Goal: Task Accomplishment & Management: Use online tool/utility

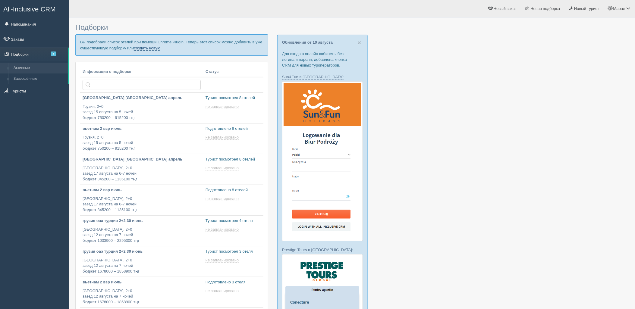
click at [153, 46] on link "создать новую" at bounding box center [147, 48] width 27 height 5
type input "2025-08-12 18:45"
type input "2025-08-12 18:35"
type input "2025-08-12 17:15"
type input "2025-08-12 16:55"
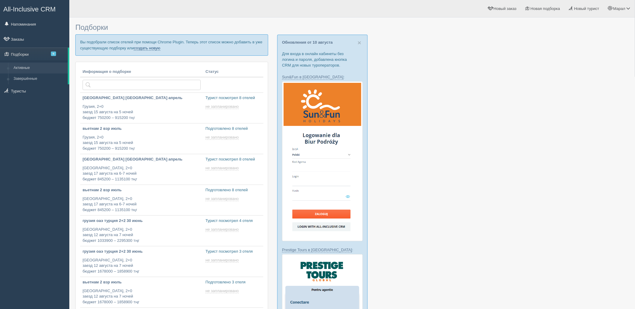
scroll to position [167, 0]
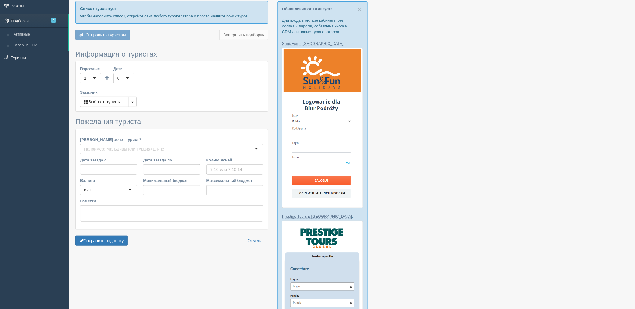
type input "7-8"
type input "1816000"
type input "2248900"
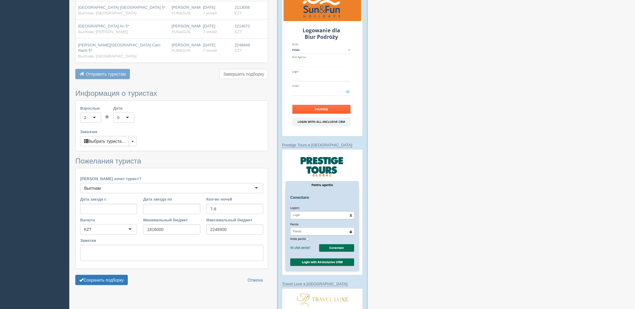
scroll to position [134, 0]
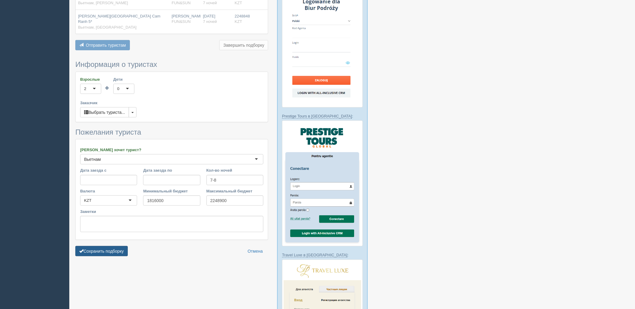
click at [107, 249] on button "Сохранить подборку" at bounding box center [101, 251] width 52 height 10
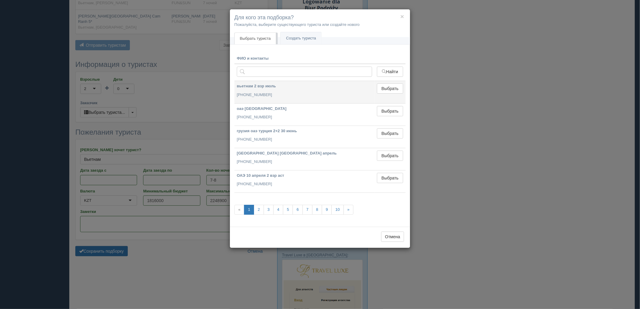
click at [391, 83] on td "Выбрать Выбран" at bounding box center [389, 92] width 31 height 22
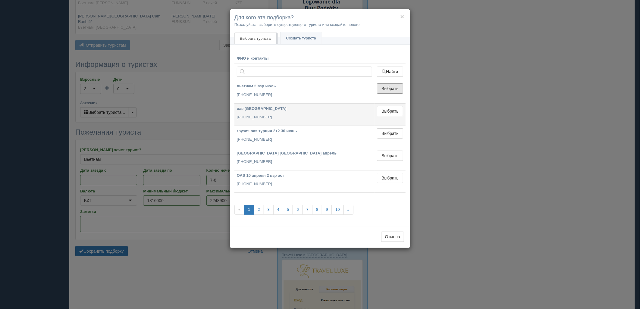
click at [392, 88] on button "Выбрать" at bounding box center [390, 88] width 26 height 10
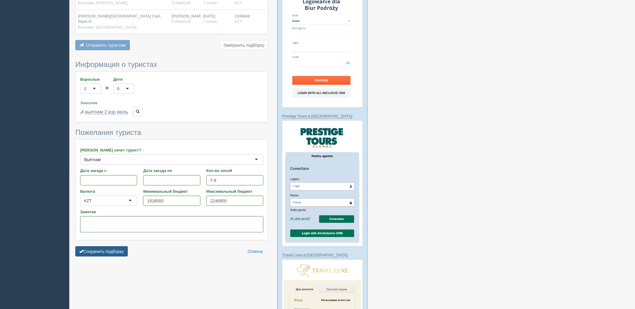
click at [89, 246] on button "Сохранить подборку" at bounding box center [101, 251] width 52 height 10
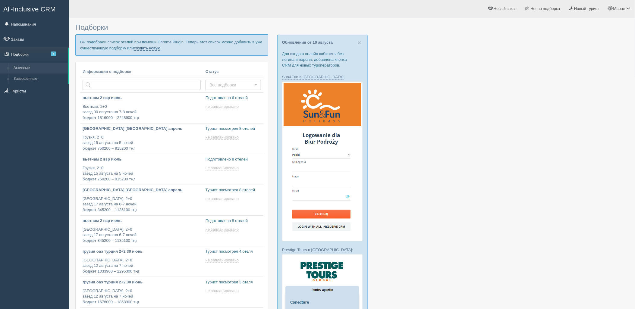
click at [156, 47] on link "создать новую" at bounding box center [147, 48] width 27 height 5
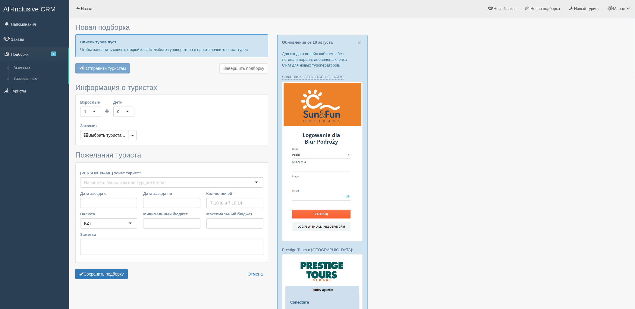
type input "7-8"
type input "1816000"
type input "2248900"
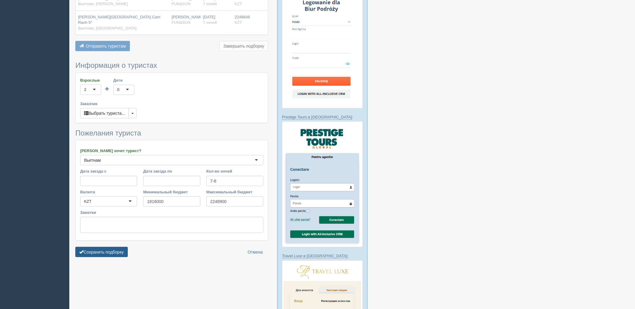
scroll to position [134, 0]
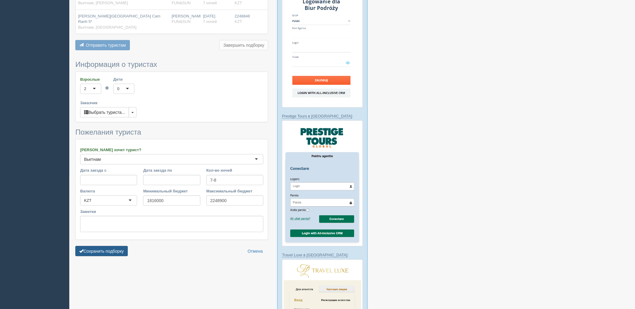
click at [116, 246] on button "Сохранить подборку" at bounding box center [101, 251] width 52 height 10
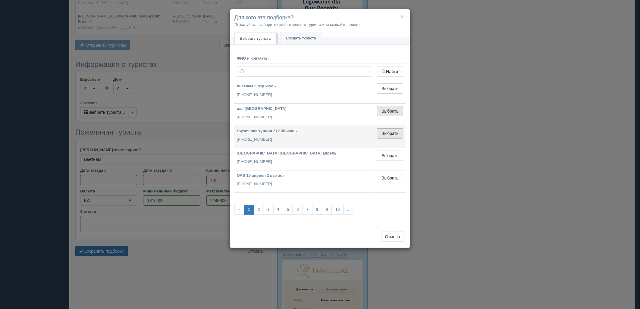
drag, startPoint x: 388, startPoint y: 115, endPoint x: 382, endPoint y: 117, distance: 6.7
click at [388, 115] on button "Выбрать" at bounding box center [390, 111] width 26 height 10
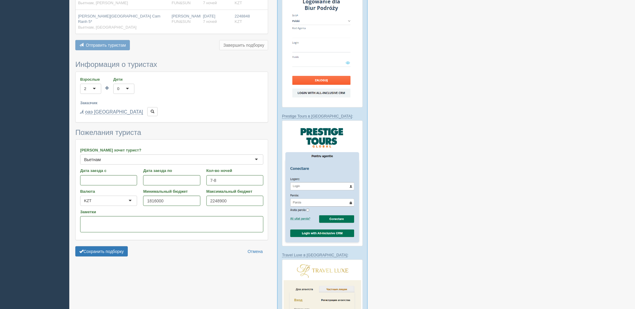
click at [111, 255] on div at bounding box center [351, 157] width 553 height 540
click at [111, 247] on button "Сохранить подборку" at bounding box center [101, 251] width 52 height 10
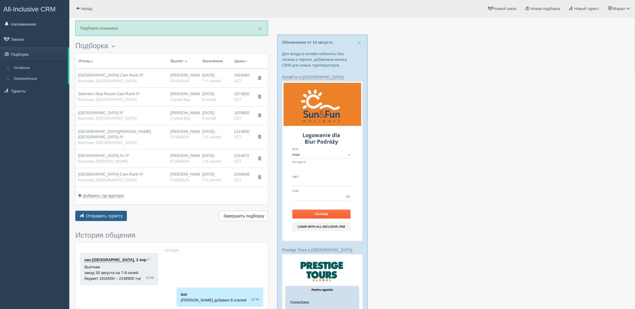
click at [120, 214] on span "Отправить туристу" at bounding box center [104, 216] width 37 height 5
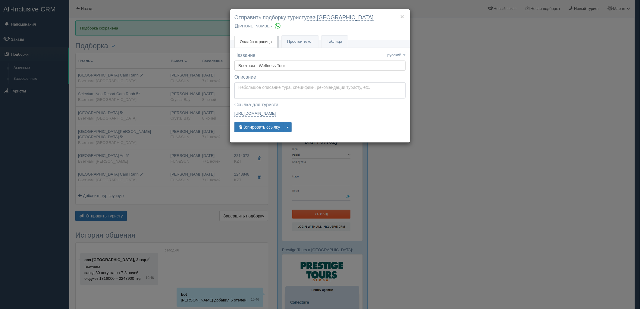
type textarea "Здравствуйте! Ниже представлены варианты туров для Вас. Для просмотра описания …"
click at [267, 88] on textarea "Здравствуйте! Ниже представлены варианты туров для Вас. Для просмотра описания …" at bounding box center [319, 90] width 171 height 16
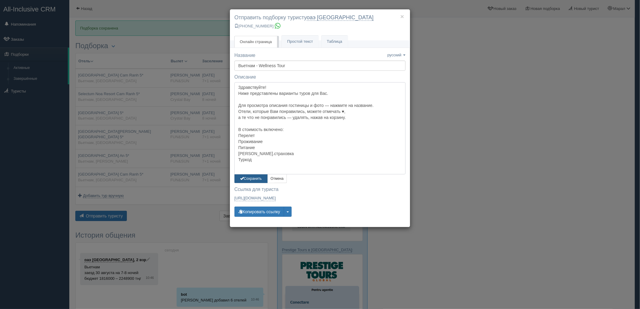
click at [245, 176] on div "Здравствуйте! Ниже представлены варианты туров для Вас. Для просмотра описания …" at bounding box center [319, 132] width 171 height 101
click at [244, 178] on button "Сохранить" at bounding box center [250, 178] width 33 height 9
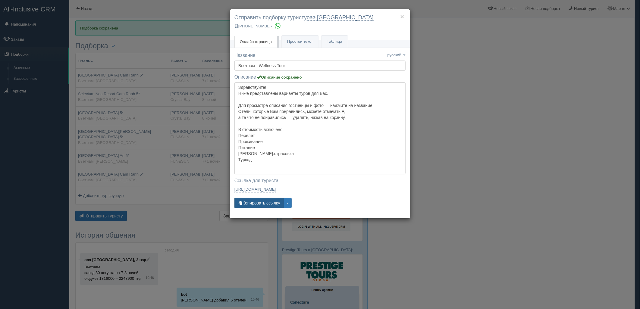
click at [258, 201] on button "Копировать ссылку" at bounding box center [259, 203] width 50 height 10
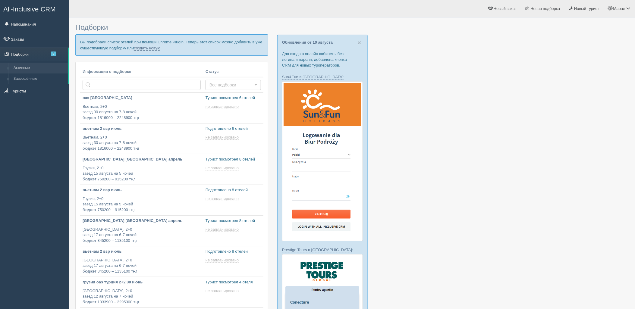
click at [151, 44] on p "Вы подобрали список отелей при помощи Chrome Plugin. Теперь этот список можно д…" at bounding box center [171, 44] width 193 height 21
click at [152, 47] on link "создать новую" at bounding box center [147, 48] width 27 height 5
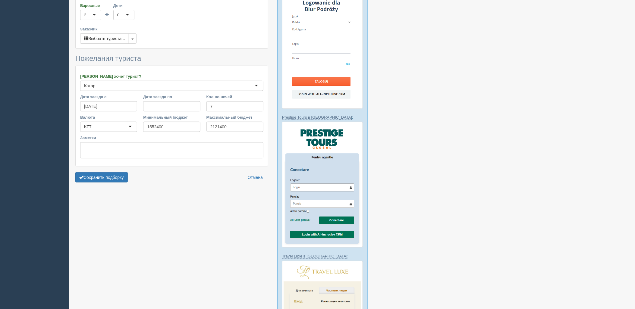
scroll to position [134, 0]
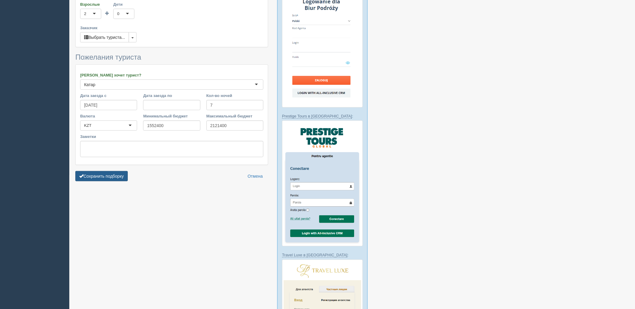
click at [106, 175] on button "Сохранить подборку" at bounding box center [101, 176] width 52 height 10
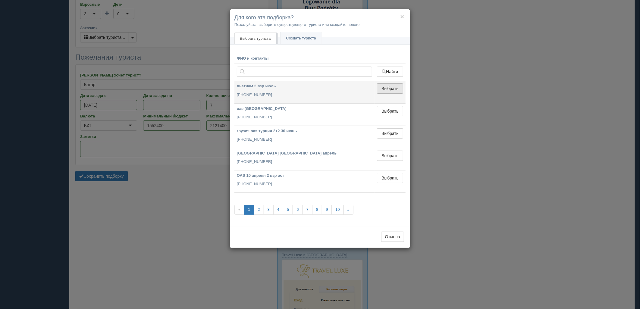
click at [393, 90] on button "Выбрать" at bounding box center [390, 88] width 26 height 10
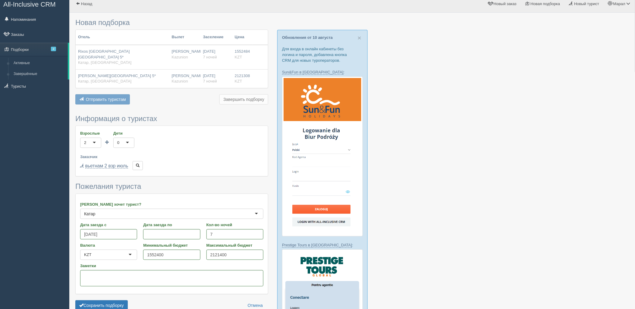
scroll to position [0, 0]
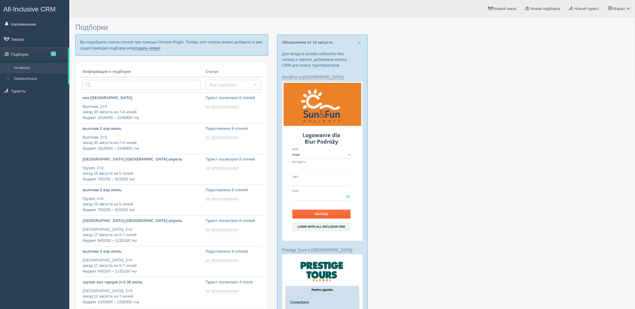
click at [154, 50] on link "создать новую" at bounding box center [147, 48] width 27 height 5
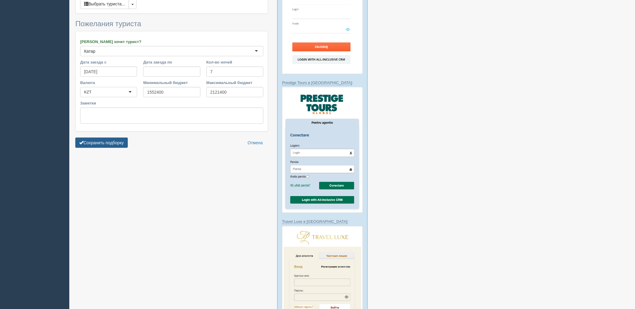
click at [119, 140] on button "Сохранить подборку" at bounding box center [101, 143] width 52 height 10
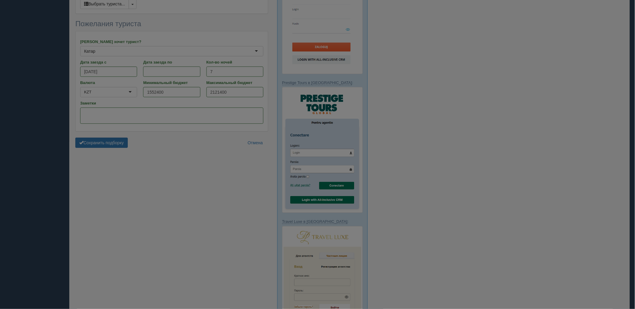
scroll to position [150, 0]
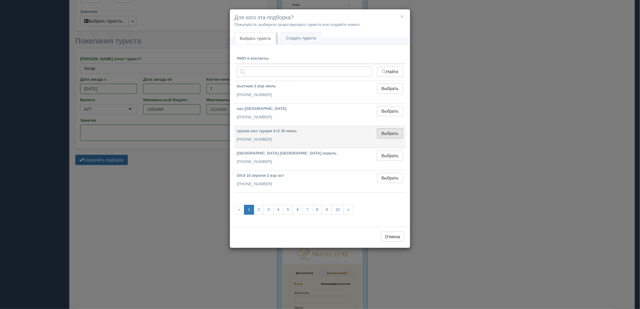
click at [385, 133] on button "Выбрать" at bounding box center [390, 133] width 26 height 10
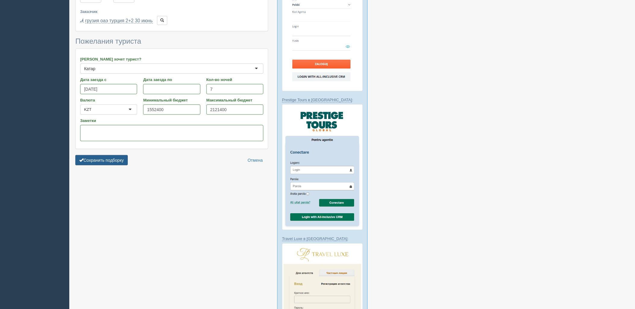
click at [117, 155] on button "Сохранить подборку" at bounding box center [101, 160] width 52 height 10
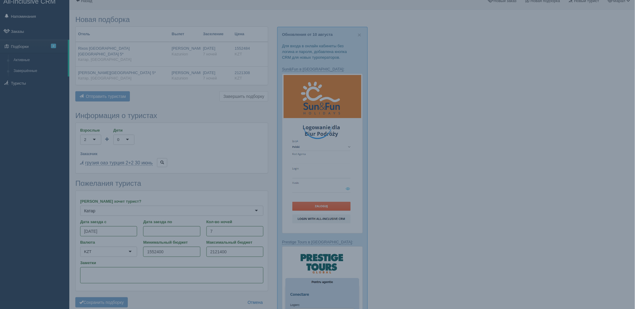
scroll to position [0, 0]
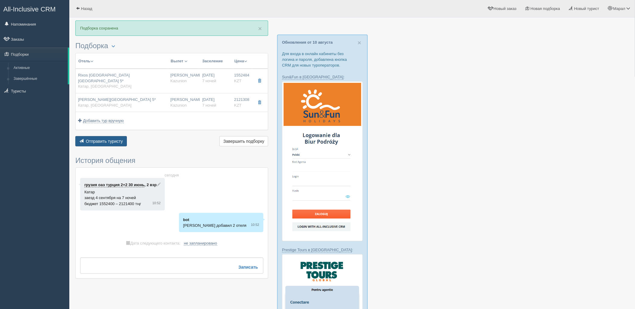
click at [76, 136] on button "Отправить туристу Отправить" at bounding box center [100, 141] width 51 height 10
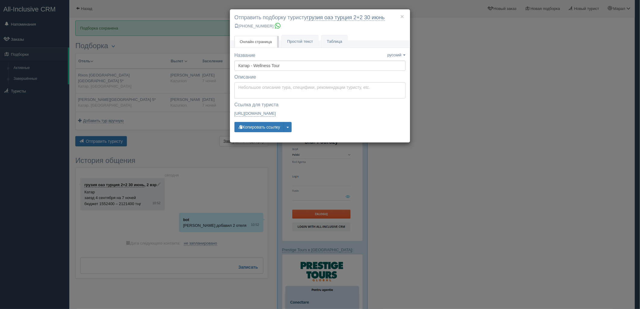
type textarea "Здравствуйте! Ниже представлены варианты туров для Вас. Для просмотра описания …"
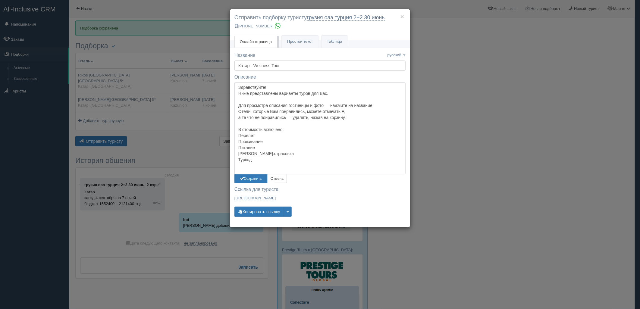
click at [254, 95] on textarea "Здравствуйте! Ниже представлены варианты туров для Вас. Для просмотра описания …" at bounding box center [319, 128] width 171 height 92
click at [258, 177] on button "Сохранить" at bounding box center [250, 178] width 33 height 9
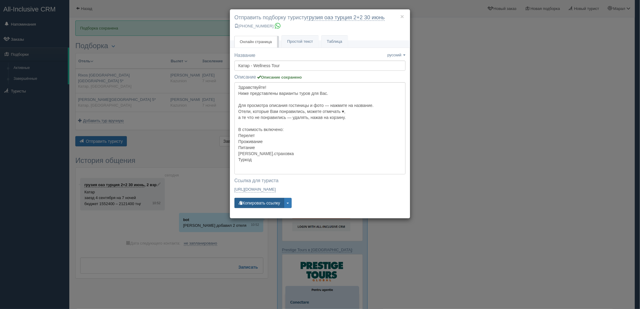
click at [259, 202] on button "Копировать ссылку" at bounding box center [259, 203] width 50 height 10
click at [535, 115] on div "× Отправить подборку туристу грузия оаэ турция 2+2 30 июнь +7 701 880 5580 Онла…" at bounding box center [320, 154] width 640 height 309
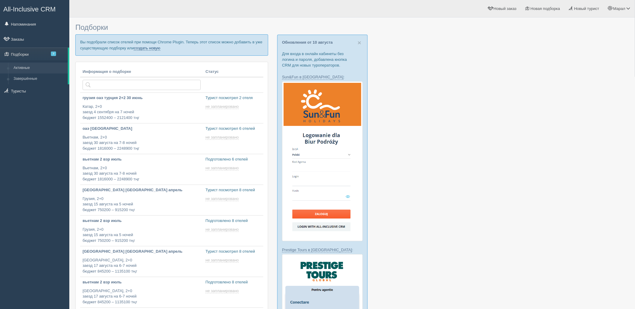
click at [155, 48] on link "создать новую" at bounding box center [147, 48] width 27 height 5
type input "[DATE] 11:50"
type input "[DATE] 11:45"
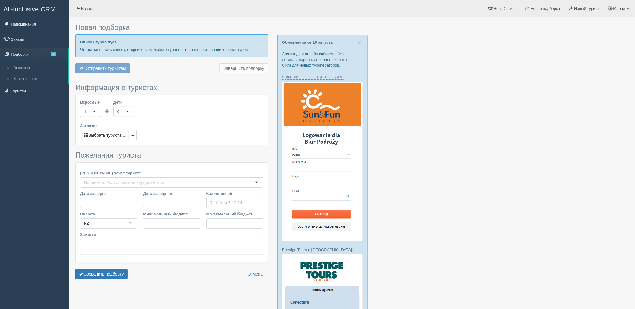
type input "10"
type input "812500"
type input "908600"
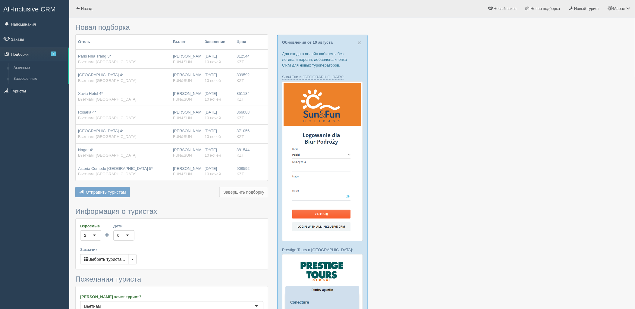
click at [487, 174] on div at bounding box center [351, 290] width 553 height 540
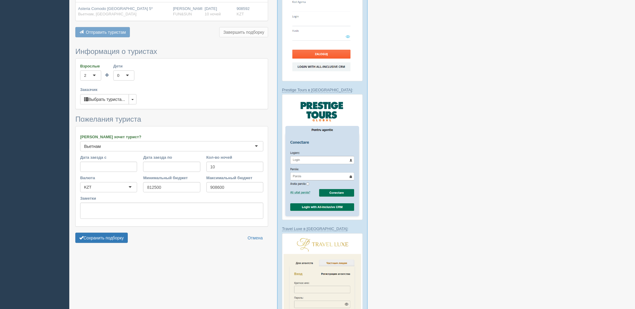
scroll to position [167, 0]
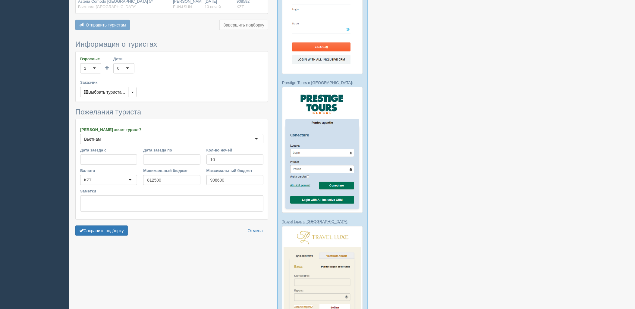
click at [122, 237] on form "Информация о туристах Взрослые 2 2 1 2 3 4 5 6 7 8 9 10 11 12 13 14 15 16 17 18…" at bounding box center [171, 139] width 193 height 198
click at [128, 233] on button "Сохранить подборку" at bounding box center [101, 231] width 52 height 10
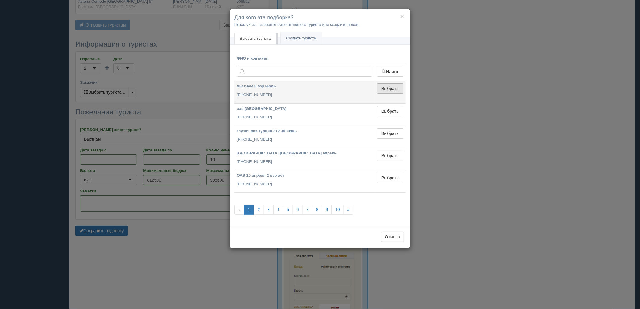
click at [384, 91] on button "Выбрать" at bounding box center [390, 88] width 26 height 10
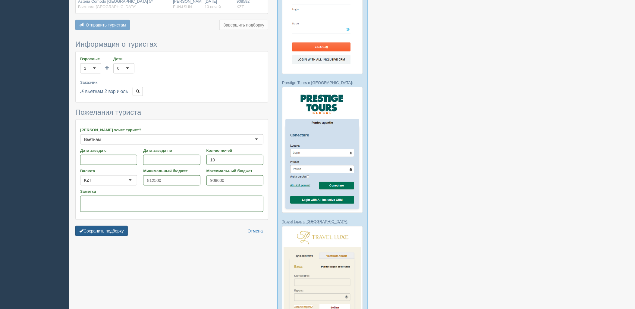
click at [124, 232] on button "Сохранить подборку" at bounding box center [101, 231] width 52 height 10
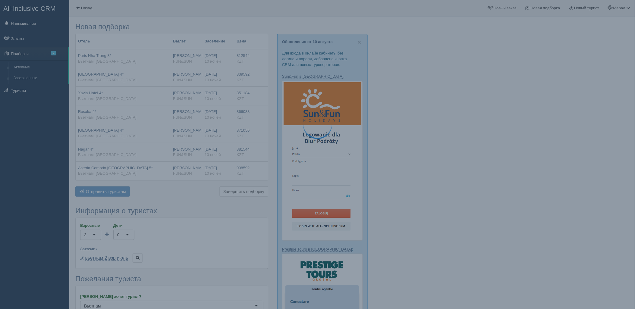
scroll to position [0, 0]
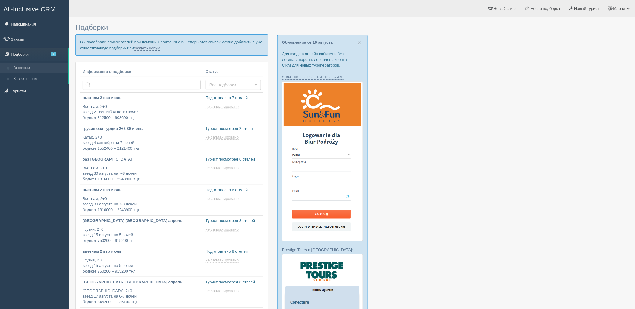
click at [147, 45] on p "Вы подобрали список отелей при помощи Chrome Plugin. Теперь этот список можно д…" at bounding box center [171, 44] width 193 height 21
click at [147, 48] on link "создать новую" at bounding box center [147, 48] width 27 height 5
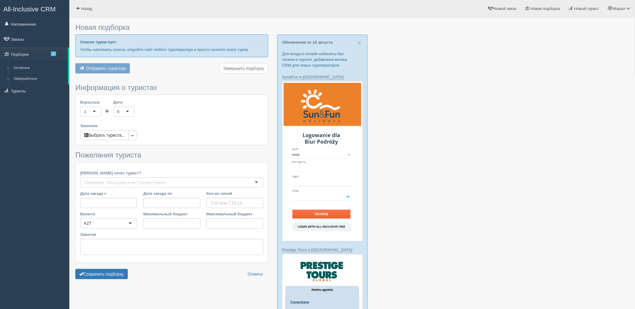
type input "10"
type input "812500"
type input "908600"
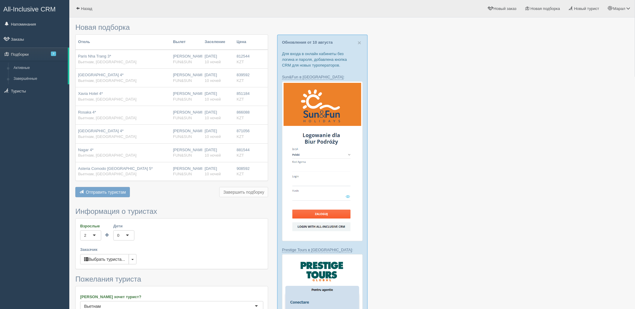
scroll to position [167, 0]
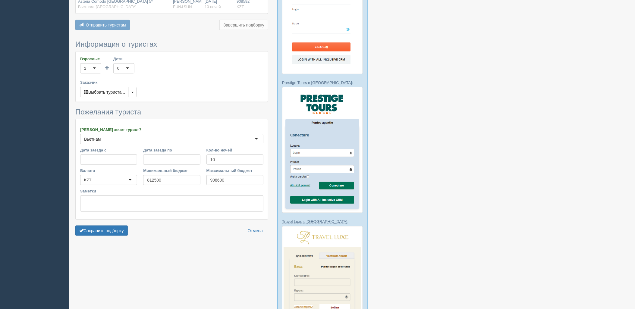
click at [114, 237] on form "Информация о туристах Взрослые 2 2 1 2 3 4 5 6 7 8 9 10 11 12 13 14 15 16 17 18…" at bounding box center [171, 139] width 193 height 198
click at [118, 227] on button "Сохранить подборку" at bounding box center [101, 231] width 52 height 10
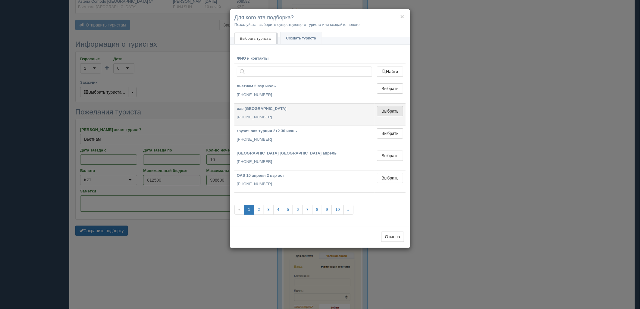
click at [383, 113] on button "Выбрать" at bounding box center [390, 111] width 26 height 10
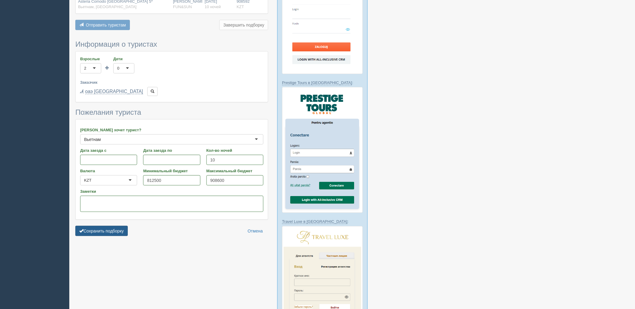
click at [94, 234] on button "Сохранить подборку" at bounding box center [101, 231] width 52 height 10
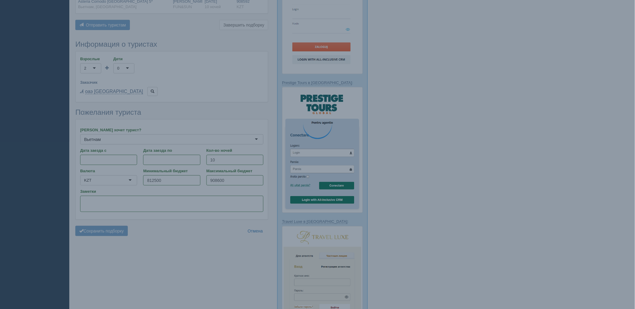
scroll to position [139, 0]
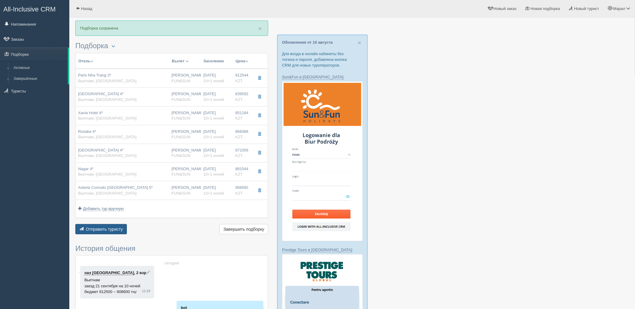
click at [101, 231] on span "Отправить туристу" at bounding box center [104, 229] width 37 height 5
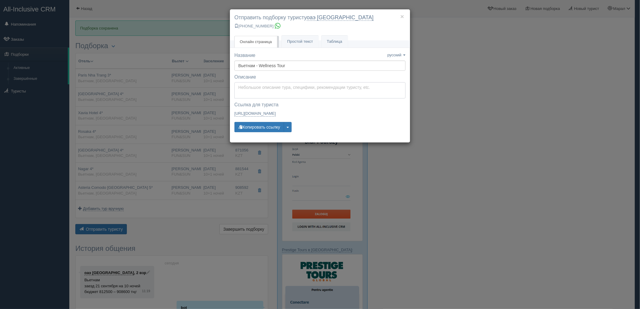
type textarea "Здравствуйте! Ниже представлены варианты туров для Вас. Для просмотра описания …"
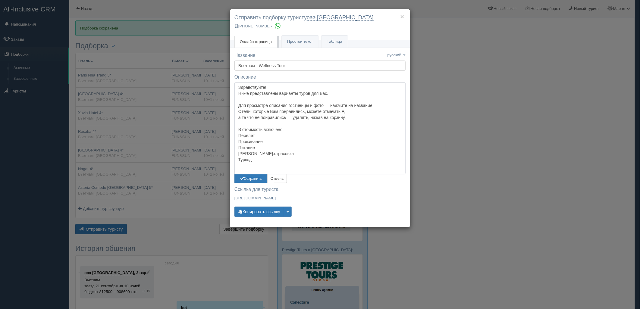
click at [267, 91] on textarea "Здравствуйте! Ниже представлены варианты туров для Вас. Для просмотра описания …" at bounding box center [319, 128] width 171 height 92
click at [243, 180] on span "button" at bounding box center [242, 178] width 4 height 4
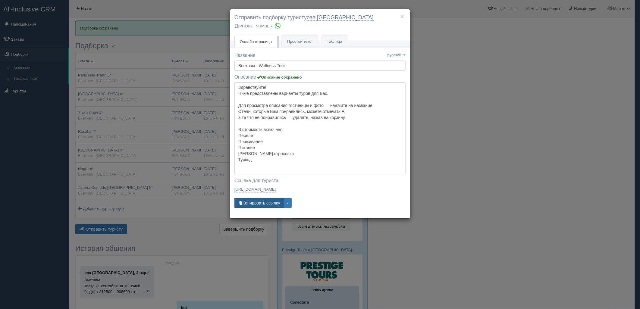
click at [248, 204] on button "Копировать ссылку" at bounding box center [259, 203] width 50 height 10
click at [247, 204] on button "Копировать ссылку" at bounding box center [259, 203] width 50 height 10
click at [558, 203] on div "× Отправить подборку туристу оаэ шымкент +7 778 536 9439 Онлайн страница Онлайн…" at bounding box center [320, 154] width 640 height 309
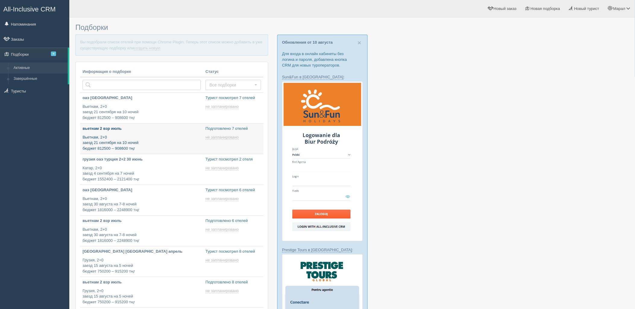
type input "[DATE] 12:15"
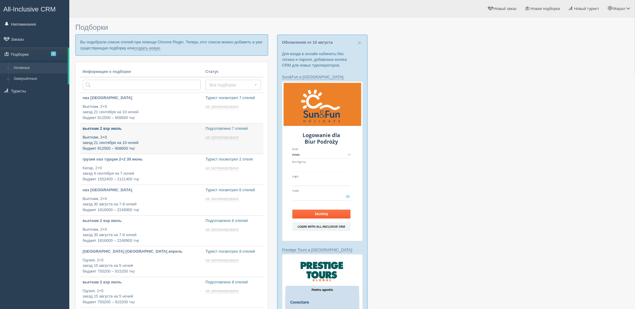
type input "[DATE] 12:15"
drag, startPoint x: 146, startPoint y: 49, endPoint x: 196, endPoint y: 32, distance: 53.0
click at [146, 49] on link "создать новую" at bounding box center [147, 48] width 27 height 5
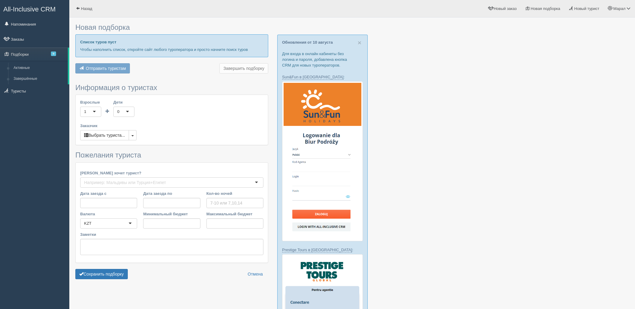
type input "9"
type input "864200"
type input "1037500"
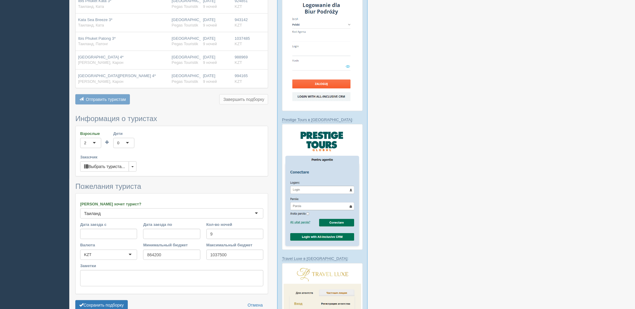
scroll to position [134, 0]
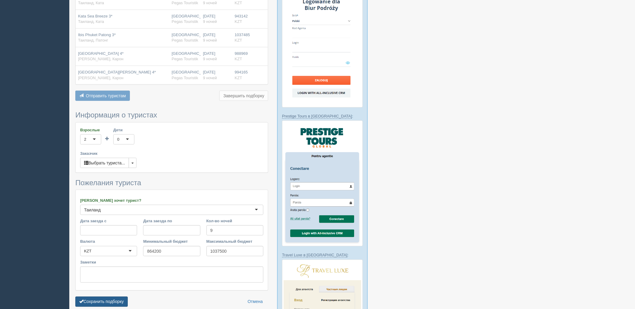
click at [109, 299] on button "Сохранить подборку" at bounding box center [101, 302] width 52 height 10
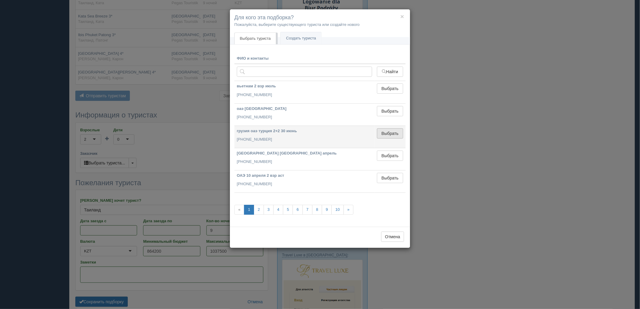
click at [389, 133] on button "Выбрать" at bounding box center [390, 133] width 26 height 10
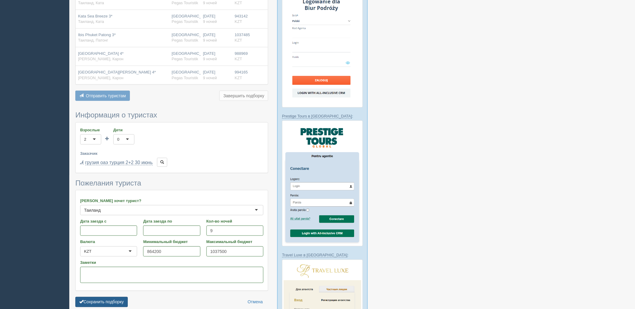
click at [107, 298] on button "Сохранить подборку" at bounding box center [101, 302] width 52 height 10
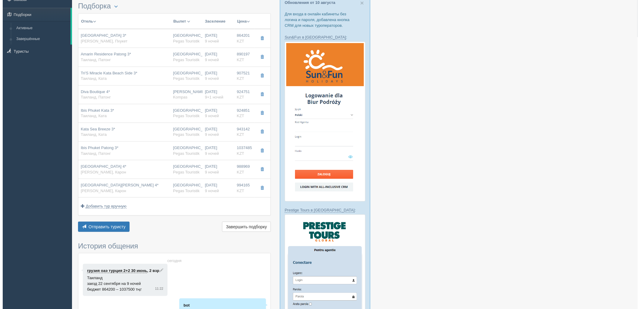
scroll to position [33, 0]
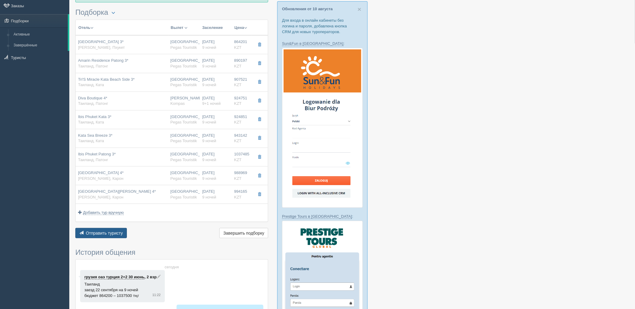
click at [96, 233] on span "Отправить туристу" at bounding box center [104, 233] width 37 height 5
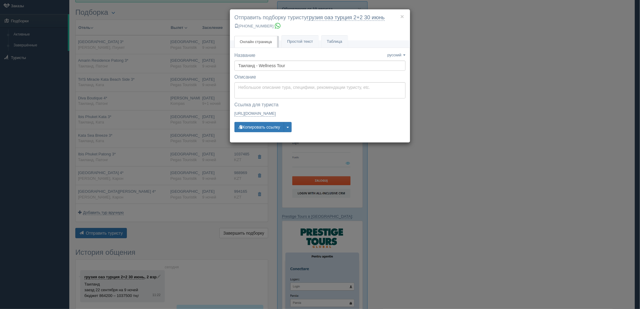
click at [151, 174] on div "× Отправить подборку туристу грузия оаэ [GEOGRAPHIC_DATA] 2+2 [DATE] [PHONE_NUM…" at bounding box center [320, 154] width 640 height 309
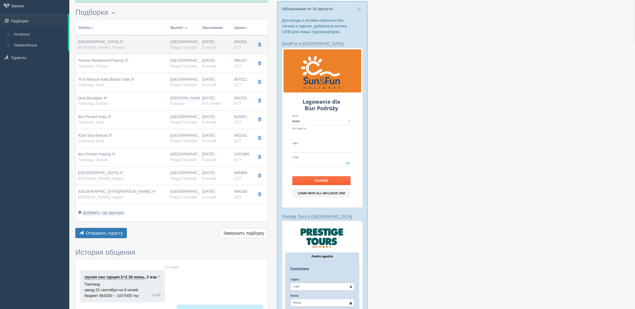
click at [152, 50] on div "[GEOGRAPHIC_DATA] 3* Таиланд, Пхукет" at bounding box center [122, 44] width 88 height 11
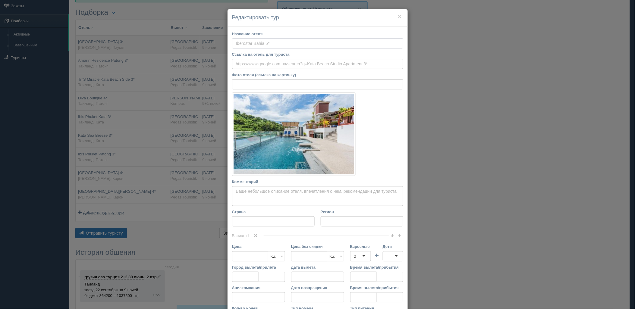
type input "[GEOGRAPHIC_DATA] 3*"
type input "Таиланд"
type input "Пхукет"
type input "864201.00"
type input "[GEOGRAPHIC_DATA]"
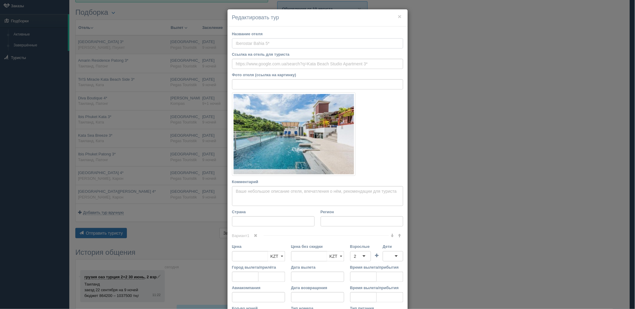
type input "9"
type input "superior back side"
type input "BB - Только завтрак"
type input "Pegas Touristik"
type input "[URL][DOMAIN_NAME]"
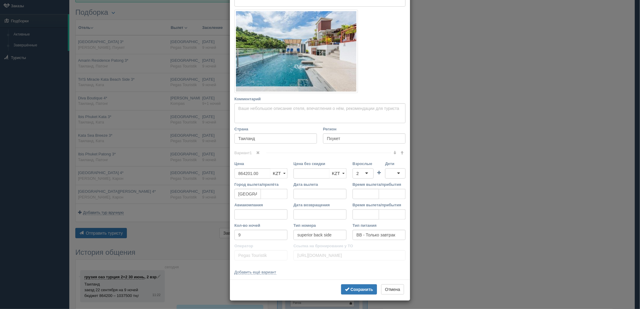
scroll to position [84, 0]
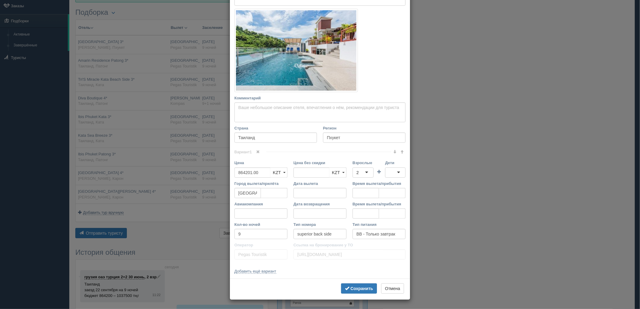
click at [450, 210] on div "× Редактировать тур Название отеля [GEOGRAPHIC_DATA] 3* Ссылка на отель для тур…" at bounding box center [320, 154] width 640 height 309
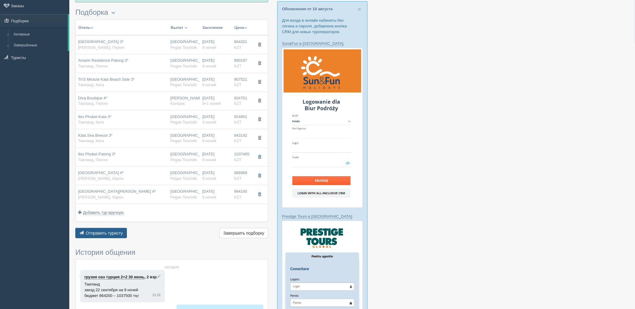
click at [109, 232] on span "Отправить туристу" at bounding box center [104, 233] width 37 height 5
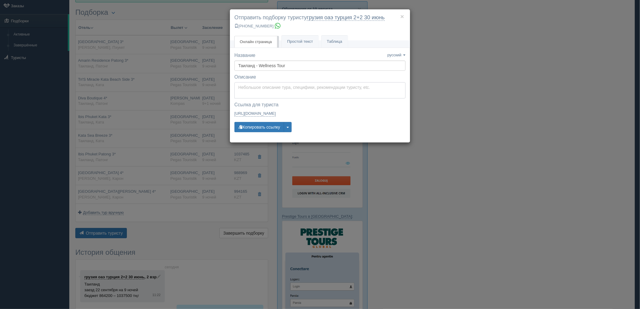
type textarea "Здравствуйте! Ниже представлены варианты туров для Вас. Для просмотра описания …"
click at [252, 94] on textarea "Здравствуйте! Ниже представлены варианты туров для Вас. Для просмотра описания …" at bounding box center [319, 90] width 171 height 16
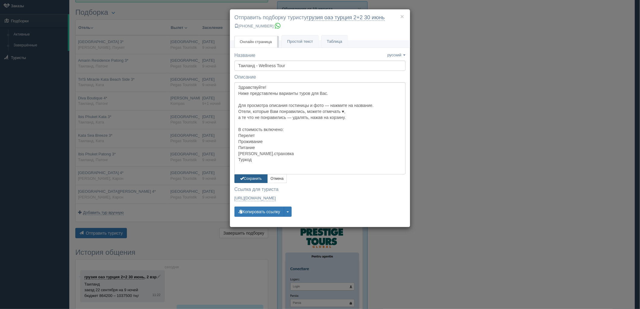
click at [256, 180] on button "Сохранить" at bounding box center [250, 178] width 33 height 9
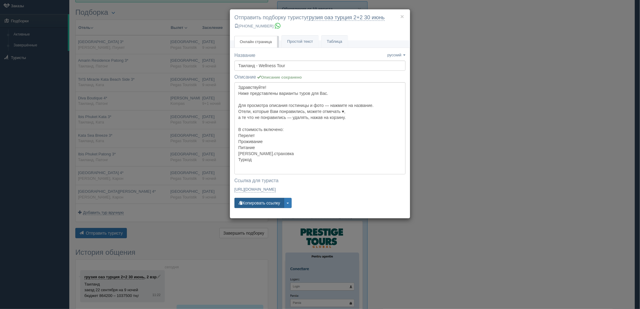
click at [257, 203] on button "Копировать ссылку" at bounding box center [259, 203] width 50 height 10
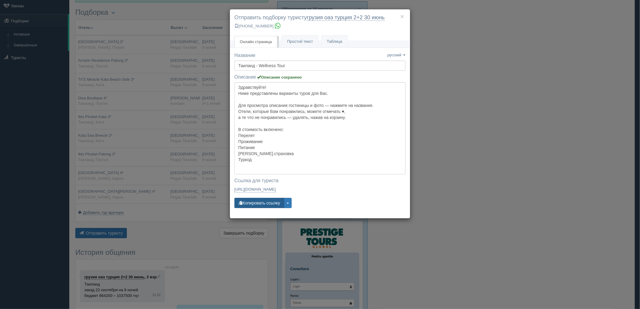
click at [257, 203] on button "Копировать ссылку" at bounding box center [259, 203] width 50 height 10
drag, startPoint x: 566, startPoint y: 207, endPoint x: 527, endPoint y: 195, distance: 41.3
click at [564, 207] on div "× Отправить подборку туристу грузия оаэ турция 2+2 30 июнь +7 701 880 5580 Онла…" at bounding box center [320, 154] width 640 height 309
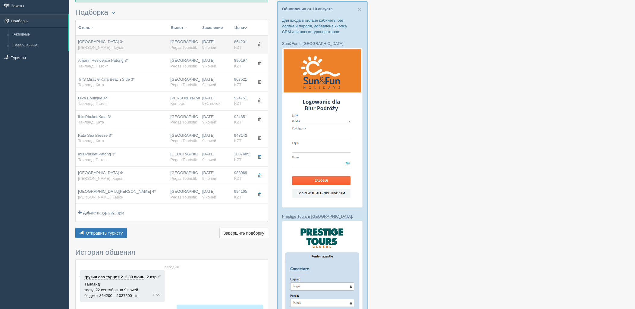
click at [125, 46] on div "Kata Beach Studio Apartment 3* Таиланд, Пхукет" at bounding box center [101, 44] width 47 height 11
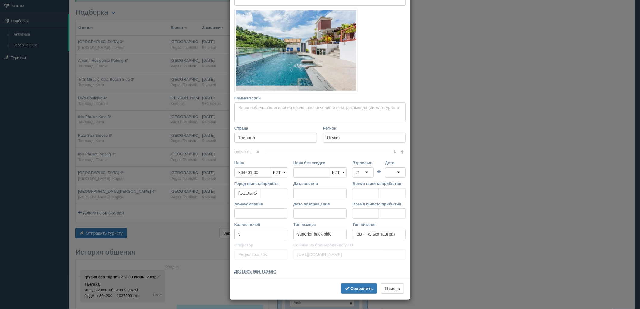
click at [245, 213] on input "Авиакомпания" at bounding box center [260, 213] width 53 height 10
drag, startPoint x: 259, startPoint y: 214, endPoint x: 307, endPoint y: 283, distance: 84.0
click at [163, 220] on div "× Редактировать тур Название отеля Kata Beach Studio Apartment 3* Ссылка на оте…" at bounding box center [320, 154] width 640 height 309
type input "Air astana"
click at [350, 287] on b "Сохранить" at bounding box center [361, 288] width 23 height 5
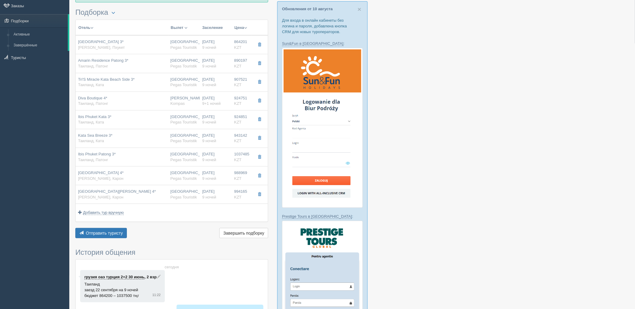
click at [158, 62] on div "Amarin Residence Patong 3* Таиланд, Патонг" at bounding box center [122, 63] width 88 height 11
type input "Amarin Residence Patong 3*"
type input "https://www.booking.com/hotel/th/amarin-patong.ru.html?aid=356980&label=gog235j…"
type input "Патонг"
type input "890197.00"
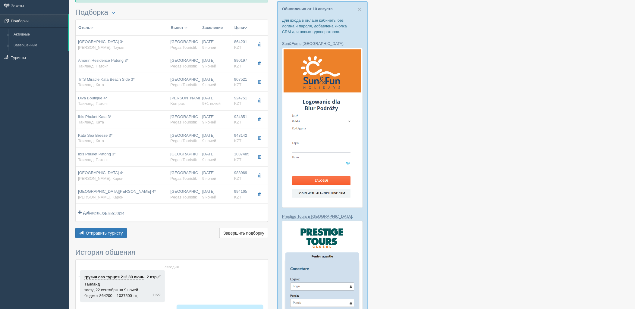
type input "superior"
type input "https://tourvisor.ru/countries#!/hotel=amarin-residence-patong"
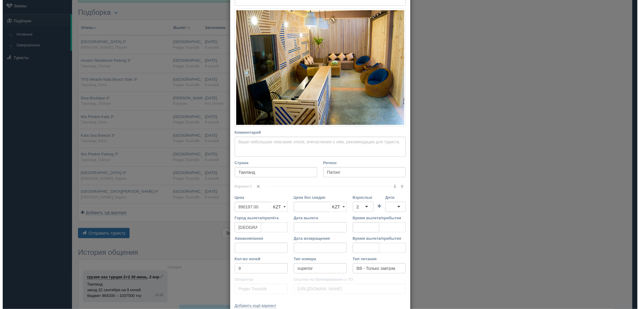
scroll to position [0, 0]
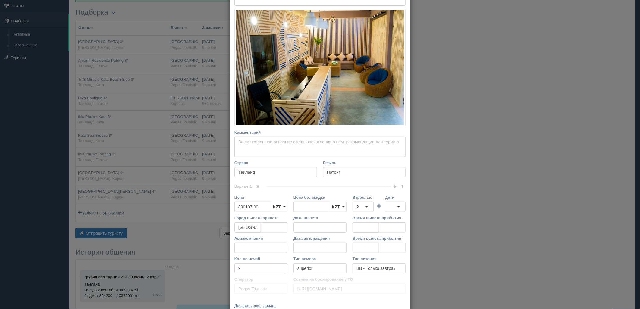
click at [248, 249] on input "Авиакомпания" at bounding box center [260, 248] width 53 height 10
paste input "Air astana"
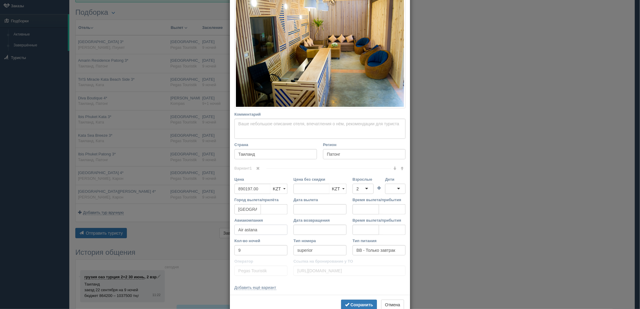
scroll to position [118, 0]
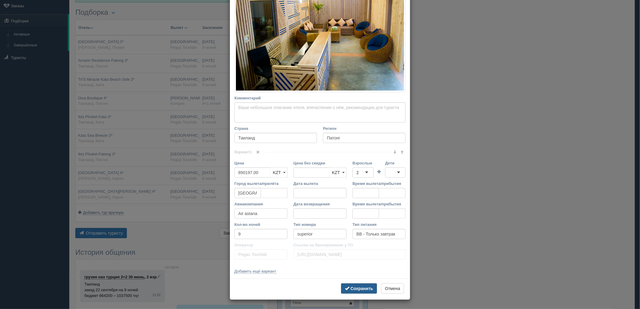
type input "Air astana"
click at [349, 285] on button "Сохранить" at bounding box center [359, 288] width 36 height 10
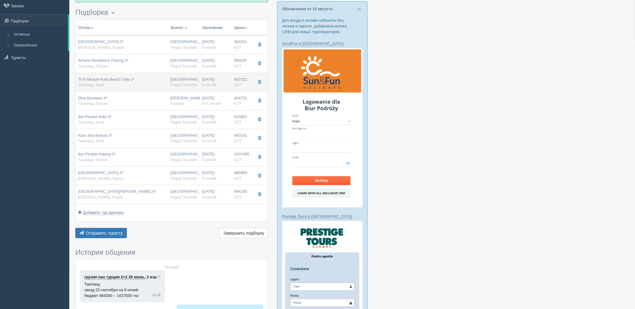
click at [166, 86] on td "Tri'S Miracle Kata Beach Side 3* Таиланд, Ката" at bounding box center [122, 82] width 92 height 19
type input "Tri'S Miracle Kata Beach Side 3*"
type input "https://tophotels.ru/hotel/al333620"
type input "Ката"
type input "907521.00"
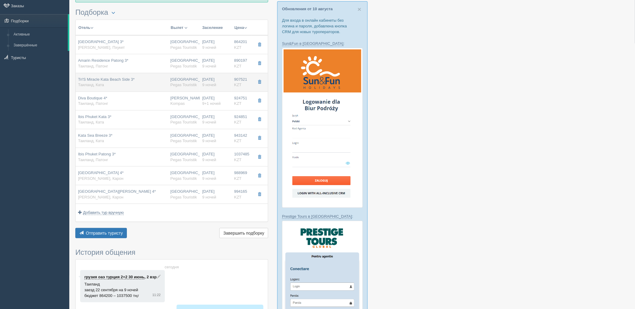
type input "deluxe"
type input "https://tourvisor.ru/countries#!/hotel=trimiracle-kata-beach-side"
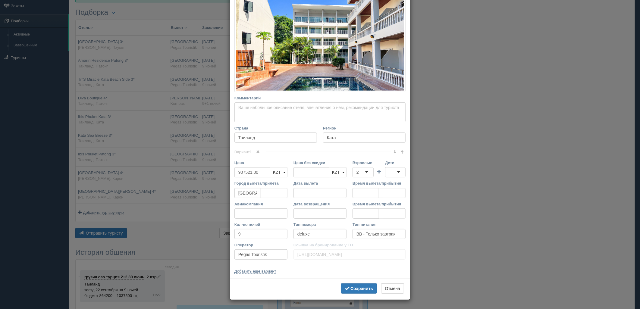
scroll to position [98, 0]
click at [246, 210] on input "Авиакомпания" at bounding box center [260, 213] width 53 height 10
paste input "Air astana"
type input "Air astana"
click at [351, 288] on b "Сохранить" at bounding box center [361, 288] width 23 height 5
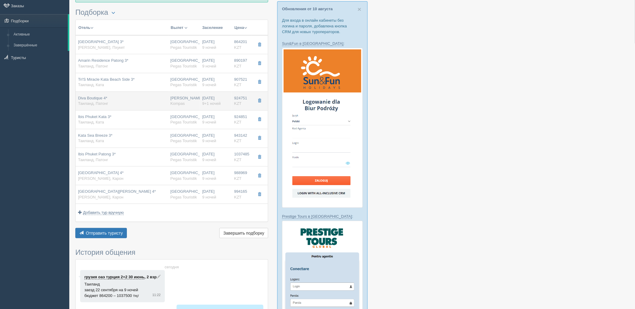
click at [152, 102] on div "Diva Boutique 4* Таиланд, Патонг" at bounding box center [122, 100] width 88 height 11
type input "Diva Boutique 4*"
type input "Патонг"
type input "924751.00"
type input "[PERSON_NAME]"
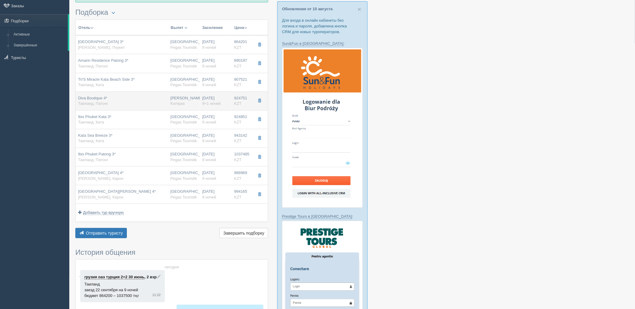
type input "Пхукет HKT"
type input "22:45"
type input "08:50"
type input "Air Astana"
type input "10:10"
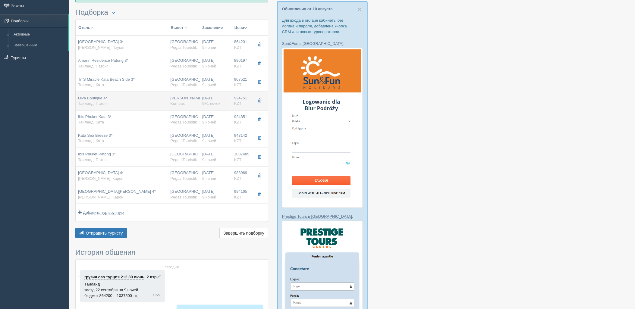
type input "16:50"
type input "9+1"
type input "superior room balcony & window no view (king bed)"
type input "Kompas"
type input "https://tourvisor.ru/countries#!/hotel=diva-boutique-halal"
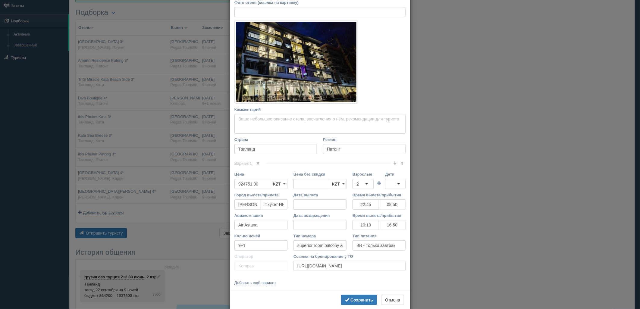
scroll to position [84, 0]
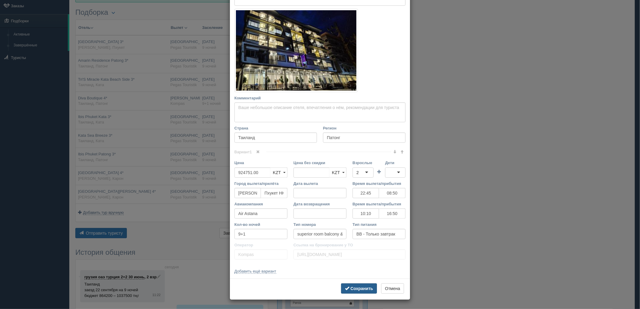
click at [353, 285] on button "Сохранить" at bounding box center [359, 288] width 36 height 10
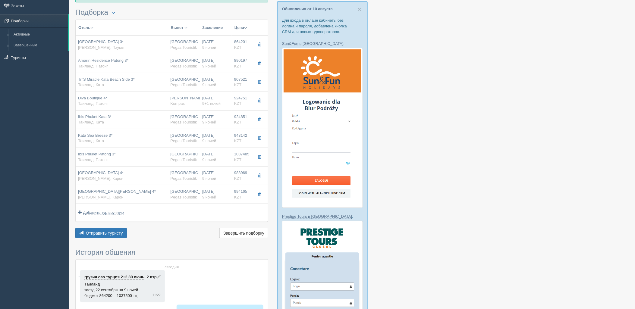
click at [154, 119] on div "Ibis Phuket Kata 3* Таиланд, Ката" at bounding box center [122, 119] width 88 height 11
type input "Ibis Phuket Kata 3*"
type input "https://www.booking.com/hotel/th/ibis-phuket-kata.ru.html"
type input "Ката"
type input "924851.00"
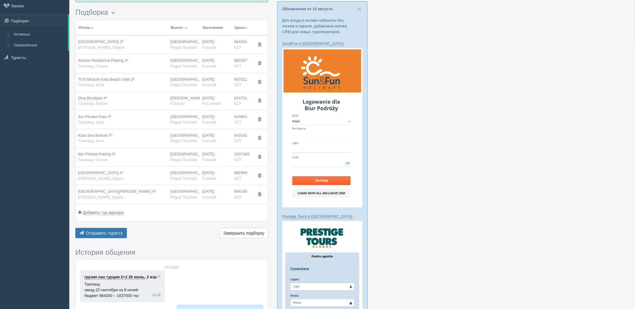
type input "Астана"
type input "9"
type input "standard"
type input "Pegas Touristik"
type input "https://tourvisor.ru/countries#!/hotel=ibis-phuket-kata"
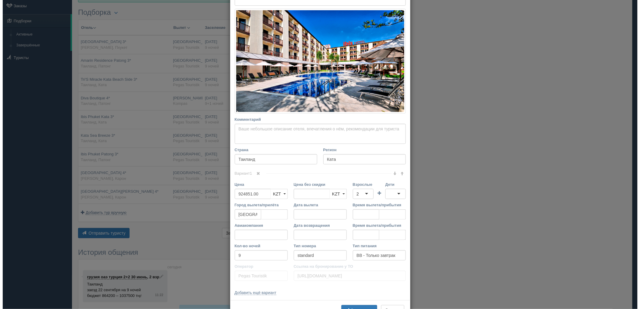
scroll to position [0, 0]
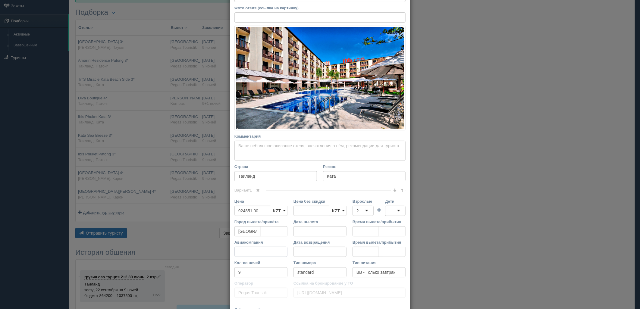
click at [254, 254] on input "Авиакомпания" at bounding box center [260, 252] width 53 height 10
paste input "Air astana"
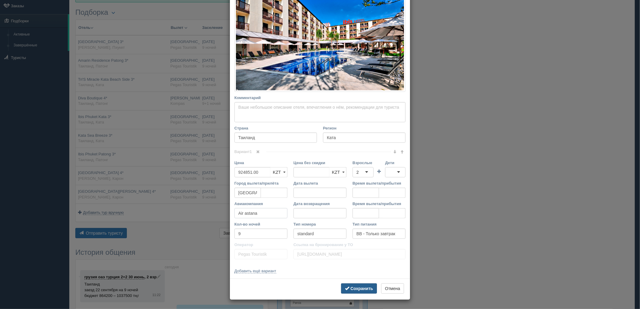
type input "Air astana"
click at [361, 285] on button "Сохранить" at bounding box center [359, 288] width 36 height 10
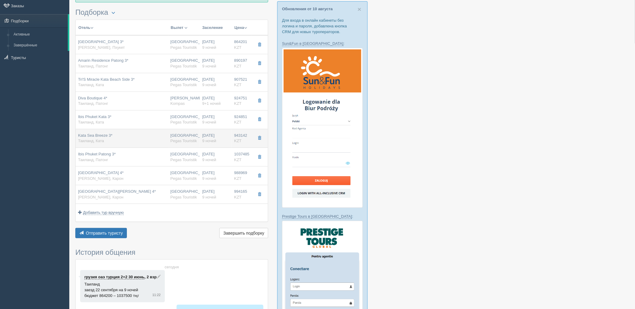
click at [169, 142] on td "Астана Pegas Touristik" at bounding box center [184, 138] width 32 height 19
type input "Kata Sea Breeze 3*"
type input "https://tophotels.ru/hotel/al13886"
type input "943142.00"
type input "sea breeze room"
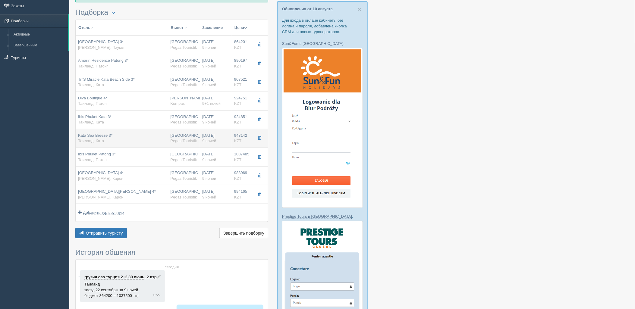
type input "https://tourvisor.ru/countries#!/hotel=kata-sea-breeze"
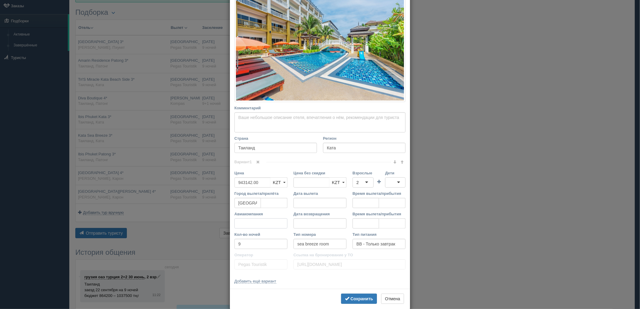
click at [258, 225] on input "Авиакомпания" at bounding box center [260, 223] width 53 height 10
paste input "Air astana"
type input "Air astana"
click at [353, 297] on b "Сохранить" at bounding box center [361, 298] width 23 height 5
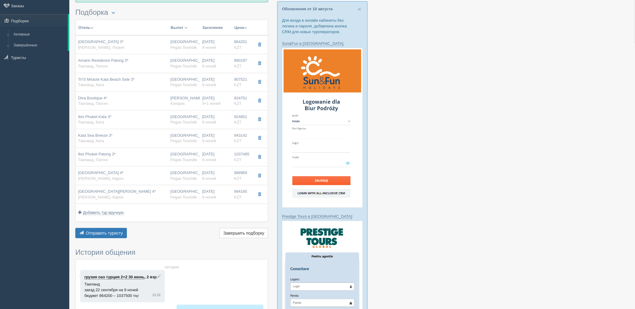
click at [139, 156] on div "Ibis Phuket Patong 3* Таиланд, Патонг" at bounding box center [122, 156] width 88 height 11
type input "Ibis Phuket Patong 3*"
type input "https://tophotels.ru/hotel/al34201"
type input "Патонг"
type input "1037485.00"
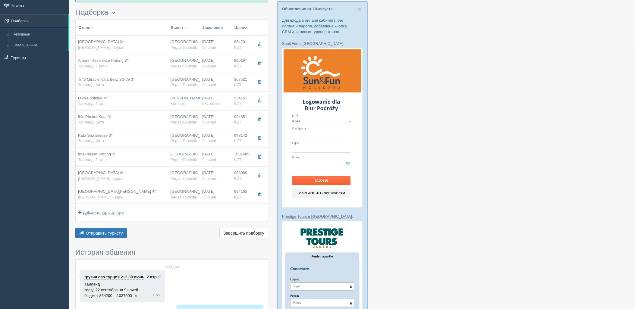
type input "standard"
type input "https://tourvisor.ru/countries#!/hotel=ibis-phuket-patong"
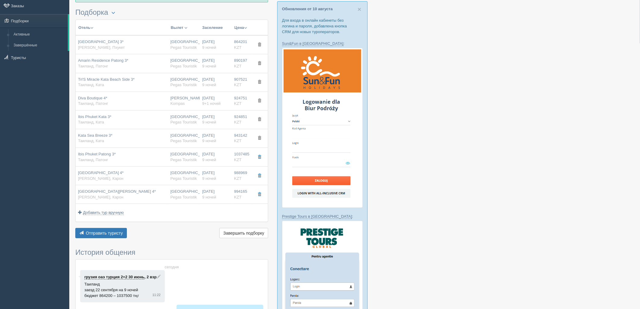
scroll to position [0, 0]
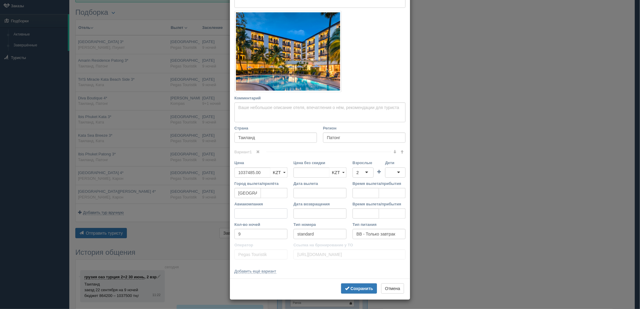
click at [260, 219] on input "Авиакомпания" at bounding box center [260, 213] width 53 height 10
paste input "Air astana"
type input "Air astana"
click at [352, 292] on button "Сохранить" at bounding box center [359, 288] width 36 height 10
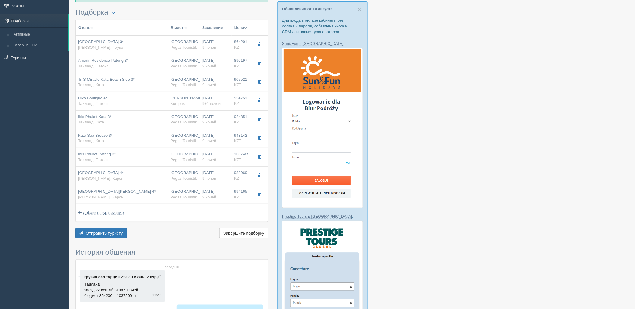
click at [156, 171] on div "Phuket Orchid Resort 4* Таиланд, Карон" at bounding box center [122, 175] width 88 height 11
type input "Phuket Orchid Resort 4*"
type input "https://tophotels.ru/hotel/al2852"
type textarea "Муниципальный песчаный пляж 150 м от отеля."
type input "Карон"
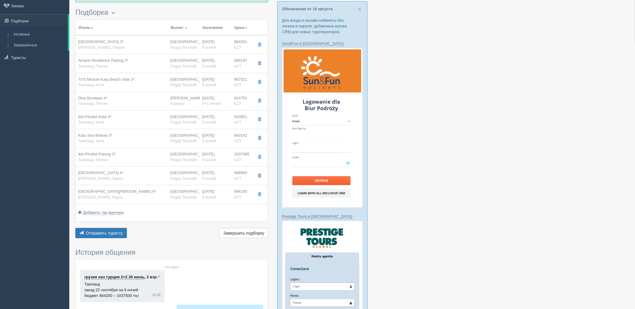
type input "988969.00"
type input "deluxe"
type input "https://tourvisor.ru/countries#!/hotel=phuket-orchid-resort"
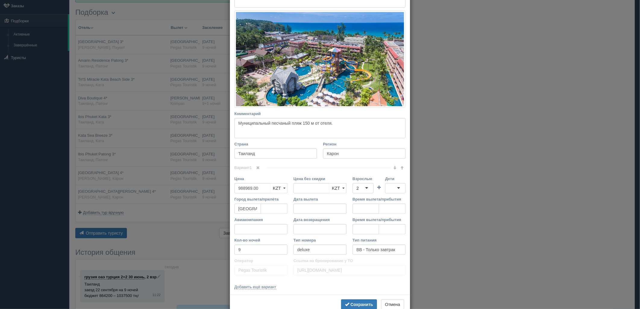
click at [255, 213] on input "Астана" at bounding box center [247, 209] width 27 height 10
paste input "Air astana"
type input "АстанаAir astana"
click at [258, 226] on input "Авиакомпания" at bounding box center [260, 229] width 53 height 10
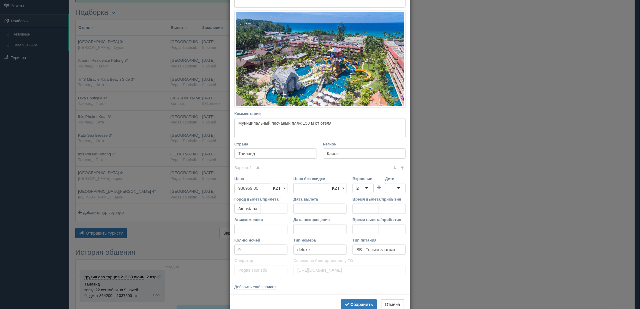
paste input "Air astana"
type input "Air astana"
click at [254, 207] on input "АстанаAir astana" at bounding box center [247, 209] width 27 height 10
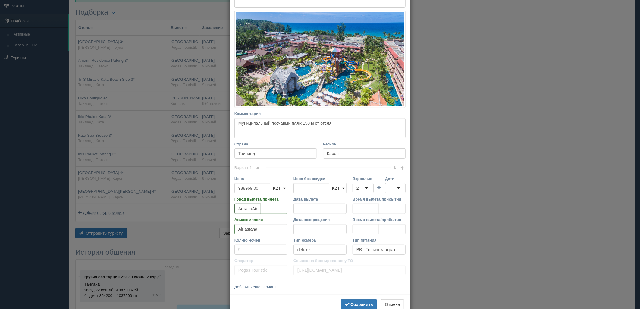
click at [254, 209] on input "АстанаAir astana" at bounding box center [247, 209] width 27 height 10
drag, startPoint x: 250, startPoint y: 209, endPoint x: 296, endPoint y: 211, distance: 45.8
click at [296, 211] on div "Город вылета/прилёта АстанаAir astana Дата вылета Время вылета/прибытия" at bounding box center [319, 206] width 177 height 20
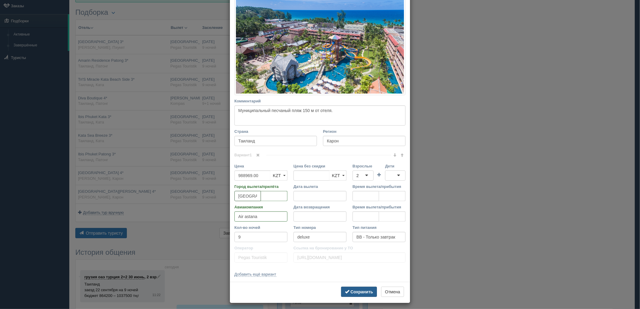
scroll to position [98, 0]
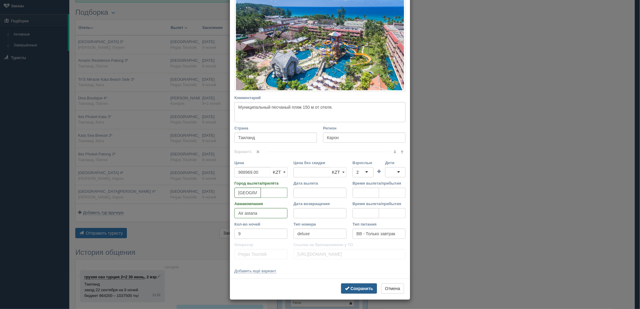
type input "Астана"
click at [346, 289] on span "submit" at bounding box center [347, 288] width 4 height 4
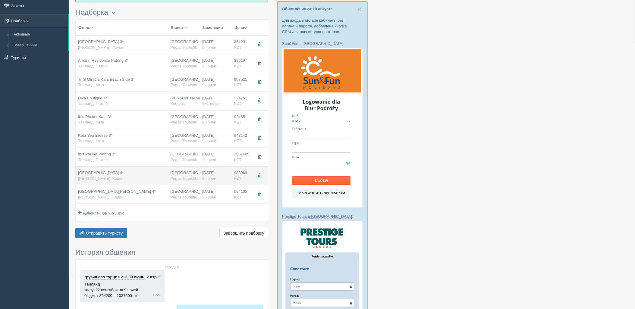
click at [155, 174] on div "Phuket Orchid Resort 4* Таиланд, Карон" at bounding box center [122, 175] width 88 height 11
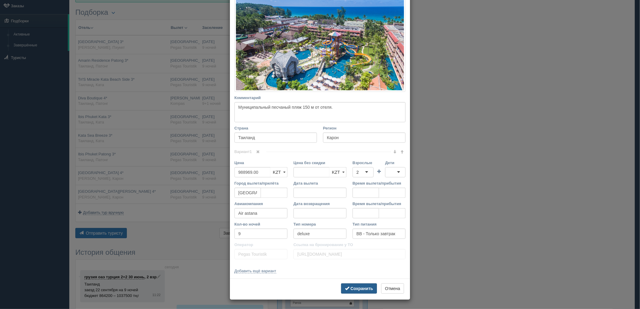
click at [345, 292] on button "Сохранить" at bounding box center [359, 288] width 36 height 10
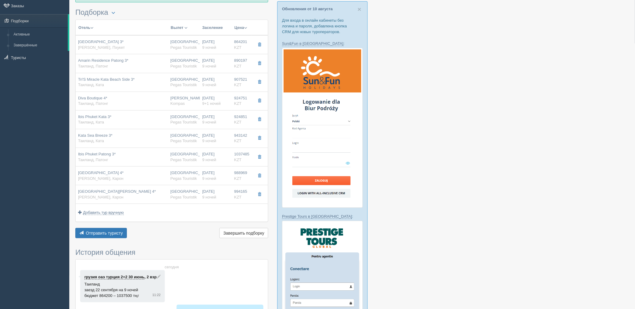
click at [175, 199] on span "Pegas Touristik" at bounding box center [183, 197] width 27 height 5
type input "Sugar Marina Resort Art Karon Beach 4*"
type input "https://tophotels.ru/hotel/al33584"
type input "994165.00"
type input "https://tourvisor.ru/countries#!/hotel=sugar-palm-karon"
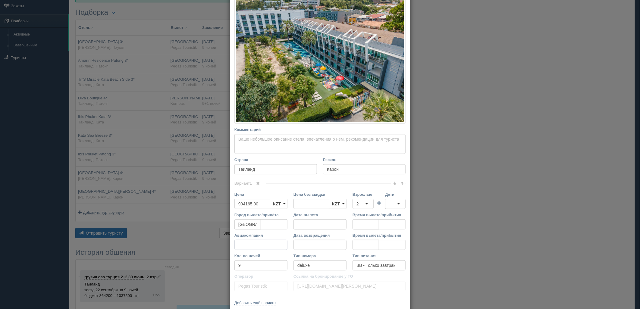
click at [254, 245] on input "Авиакомпания" at bounding box center [260, 245] width 53 height 10
paste input "Air astana"
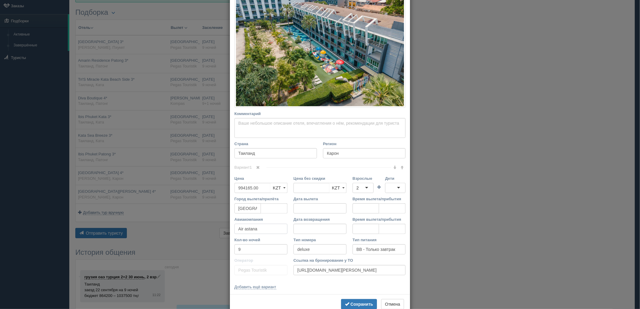
scroll to position [129, 0]
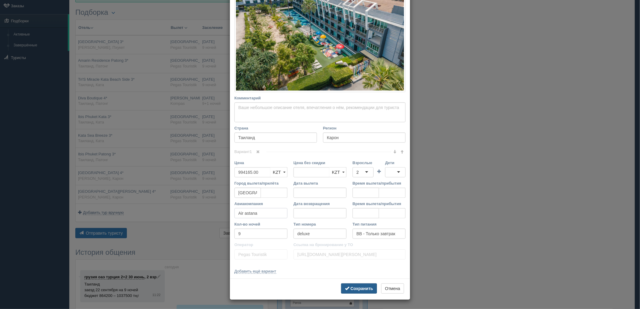
type input "Air astana"
click at [365, 289] on b "Сохранить" at bounding box center [361, 288] width 23 height 5
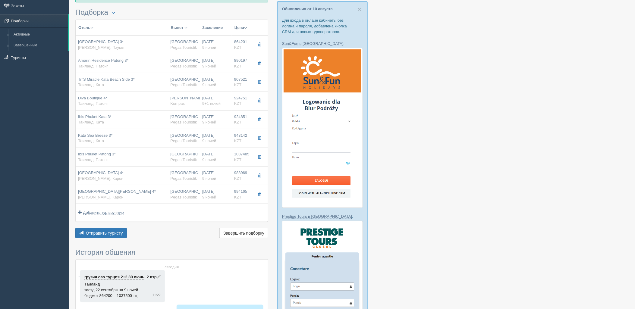
click at [182, 193] on div "Астана Pegas Touristik" at bounding box center [183, 194] width 27 height 11
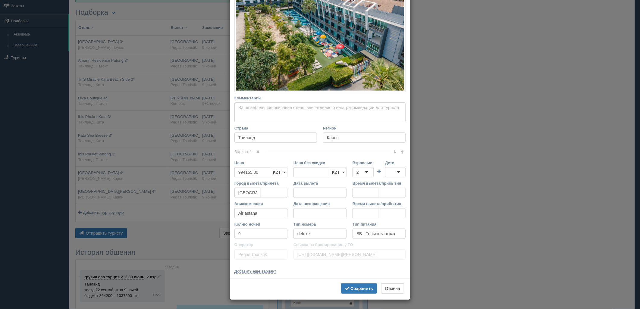
drag, startPoint x: 248, startPoint y: 236, endPoint x: 173, endPoint y: 230, distance: 75.5
click at [173, 231] on div "× Редактировать тур Название отеля Sugar Marina Resort Art Karon Beach 4* Ссылк…" at bounding box center [320, 154] width 640 height 309
type input "10"
click at [357, 293] on button "Сохранить" at bounding box center [359, 288] width 36 height 10
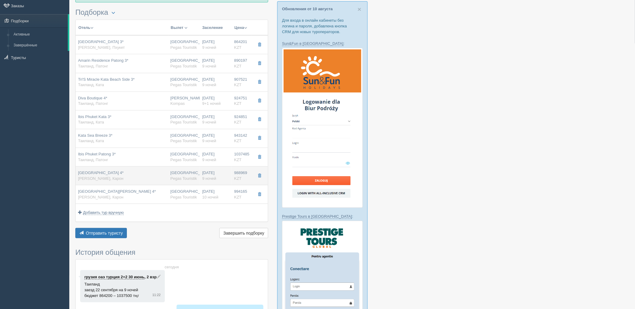
click at [201, 179] on td "22.09.2025 9 ночей" at bounding box center [216, 176] width 32 height 19
type input "Phuket Orchid Resort 4*"
type input "https://tophotels.ru/hotel/al2852"
type textarea "Муниципальный песчаный пляж 150 м от отеля."
type input "988969.00"
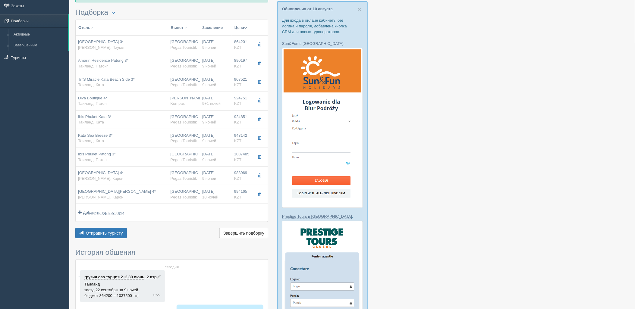
type input "9"
type input "https://tourvisor.ru/countries#!/hotel=phuket-orchid-resort"
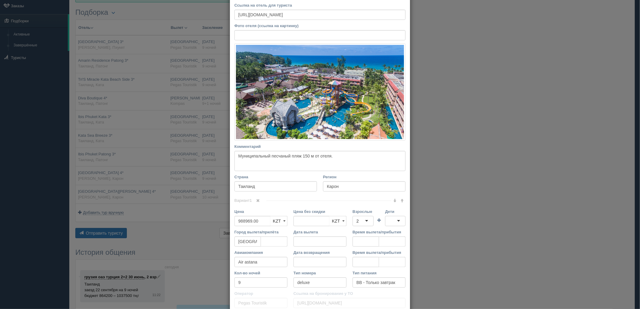
scroll to position [98, 0]
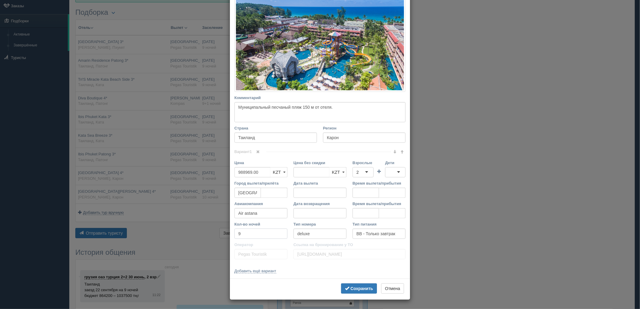
drag, startPoint x: 255, startPoint y: 232, endPoint x: 196, endPoint y: 236, distance: 59.2
click at [187, 233] on div "× Редактировать тур Название отеля Phuket Orchid Resort 4* Ссылка на отель для …" at bounding box center [320, 154] width 640 height 309
drag, startPoint x: 253, startPoint y: 234, endPoint x: 207, endPoint y: 235, distance: 45.8
click at [207, 235] on div "× Редактировать тур Название отеля Phuket Orchid Resort 4* Ссылка на отель для …" at bounding box center [320, 154] width 640 height 309
type input "10"
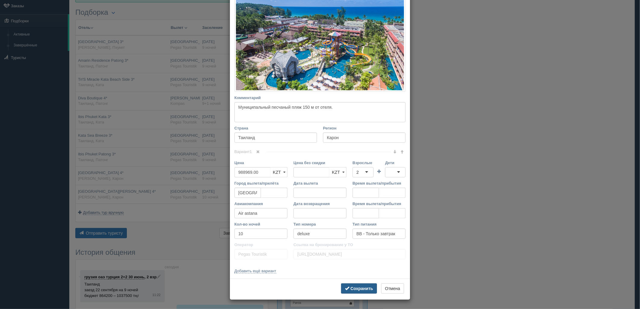
click at [357, 287] on b "Сохранить" at bounding box center [361, 288] width 23 height 5
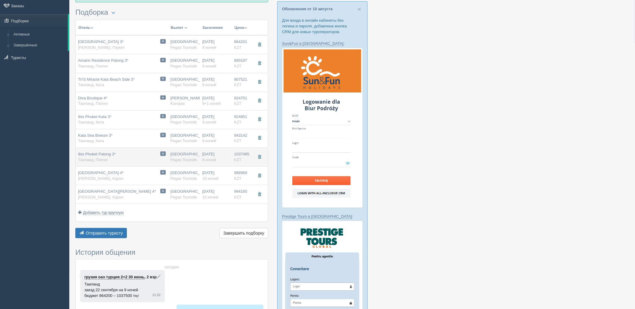
click at [184, 157] on div "Астана Pegas Touristik" at bounding box center [183, 156] width 27 height 11
type input "Ibis Phuket Patong 3*"
type input "https://tophotels.ru/hotel/al34201"
type input "Патонг"
type input "1037485.00"
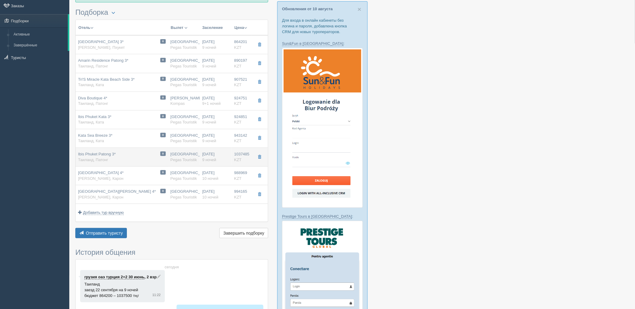
type input "9"
type input "standard"
type input "https://tourvisor.ru/countries#!/hotel=ibis-phuket-patong"
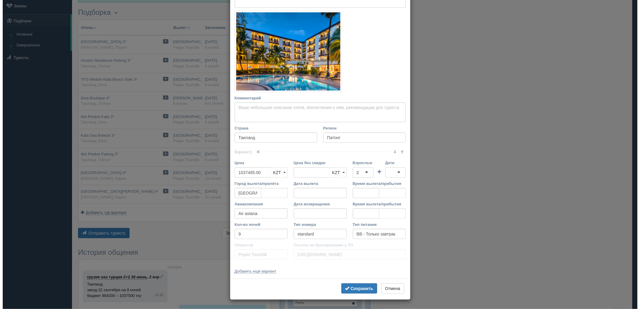
scroll to position [0, 0]
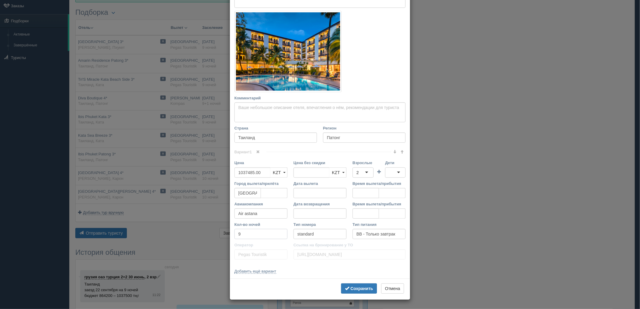
drag, startPoint x: 221, startPoint y: 236, endPoint x: 203, endPoint y: 236, distance: 18.1
click at [203, 236] on div "× Редактировать тур Название отеля Ibis Phuket Patong 3* Ссылка на отель для ту…" at bounding box center [320, 154] width 640 height 309
type input "10"
click at [350, 289] on b "Сохранить" at bounding box center [361, 288] width 23 height 5
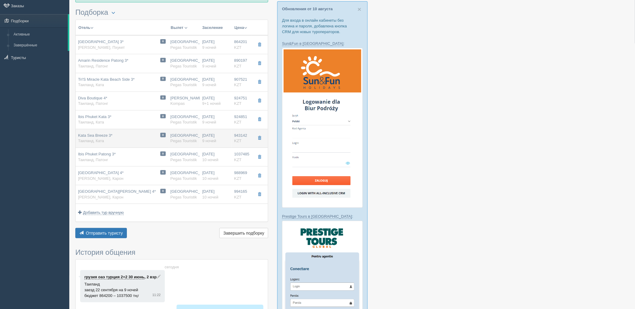
click at [174, 142] on span "Pegas Touristik" at bounding box center [183, 141] width 27 height 5
type input "Kata Sea Breeze 3*"
type input "https://tophotels.ru/hotel/al13886"
type input "Ката"
type input "943142.00"
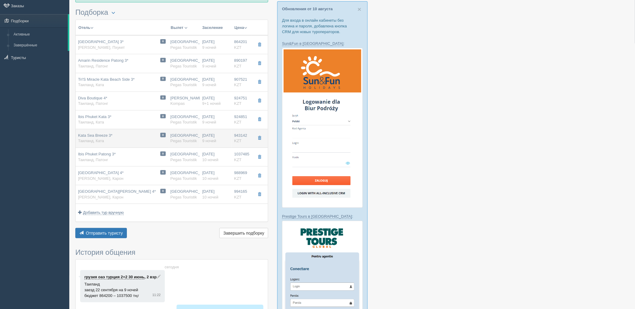
type input "9"
type input "sea breeze room"
type input "https://tourvisor.ru/countries#!/hotel=kata-sea-breeze"
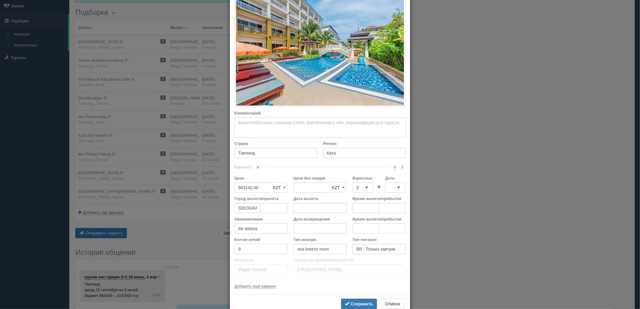
click at [204, 251] on div "× Редактировать тур Название отеля Kata Sea Breeze 3* Ссылка на отель для турис…" at bounding box center [320, 154] width 640 height 309
type input "10"
click at [365, 302] on b "Сохранить" at bounding box center [361, 303] width 23 height 5
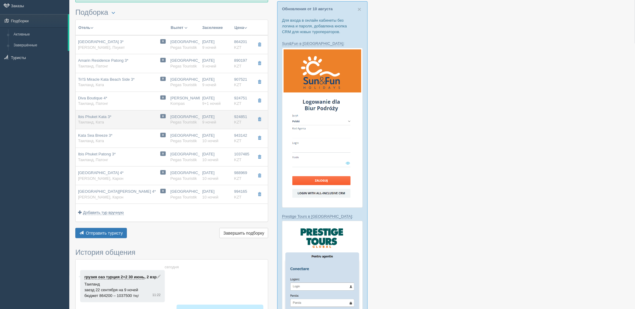
click at [183, 124] on span "Pegas Touristik" at bounding box center [183, 122] width 27 height 5
type input "Ibis Phuket Kata 3*"
type input "https://www.booking.com/hotel/th/ibis-phuket-kata.ru.html"
type input "924851.00"
type input "9"
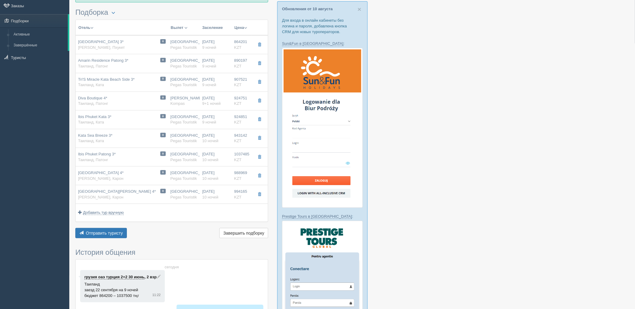
type input "standard"
type input "https://tourvisor.ru/countries#!/hotel=ibis-phuket-kata"
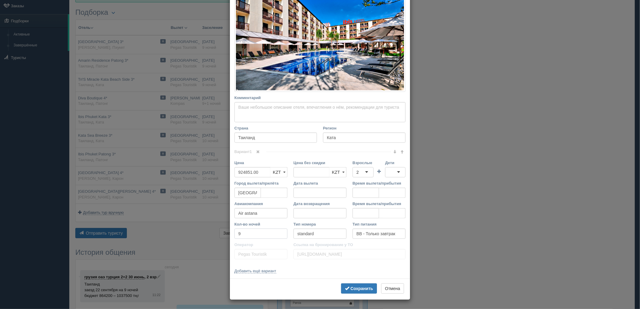
click at [192, 235] on div "× Редактировать тур Название отеля Ibis Phuket Kata 3* Ссылка на отель для тури…" at bounding box center [320, 154] width 640 height 309
drag, startPoint x: 249, startPoint y: 234, endPoint x: 215, endPoint y: 237, distance: 34.1
click at [215, 236] on div "× Редактировать тур Название отеля Ibis Phuket Kata 3* Ссылка на отель для тури…" at bounding box center [320, 154] width 640 height 309
type input "10"
drag, startPoint x: 356, startPoint y: 286, endPoint x: 352, endPoint y: 282, distance: 5.6
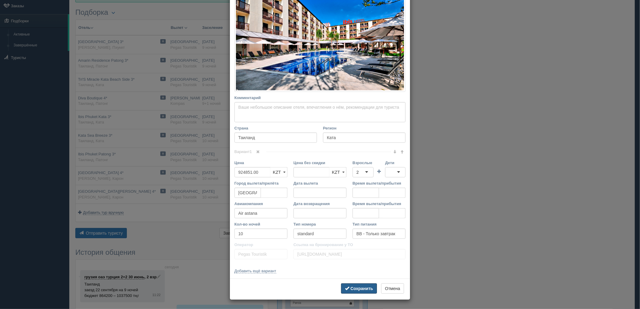
click at [356, 286] on b "Сохранить" at bounding box center [361, 288] width 23 height 5
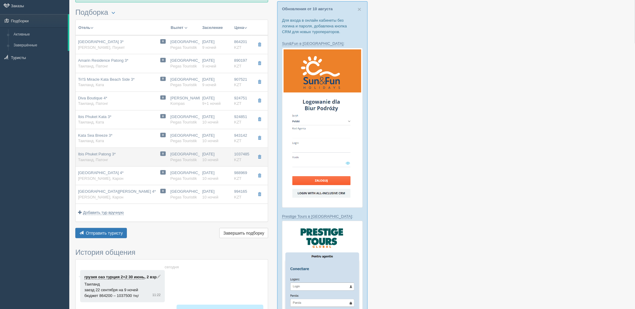
click at [207, 154] on div "22.09.2025 10 ночей" at bounding box center [215, 156] width 27 height 11
type input "Ibis Phuket Patong 3*"
type input "https://tophotels.ru/hotel/al34201"
type input "Патонг"
type input "1037485.00"
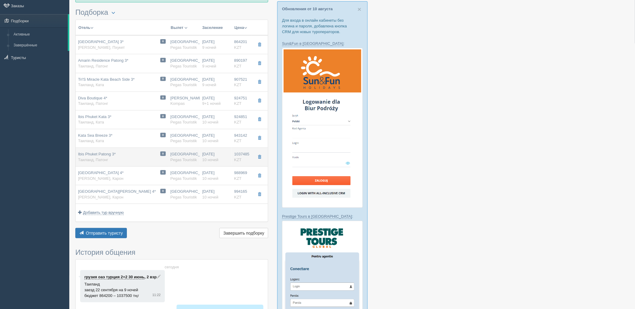
type input "https://tourvisor.ru/countries#!/hotel=ibis-phuket-patong"
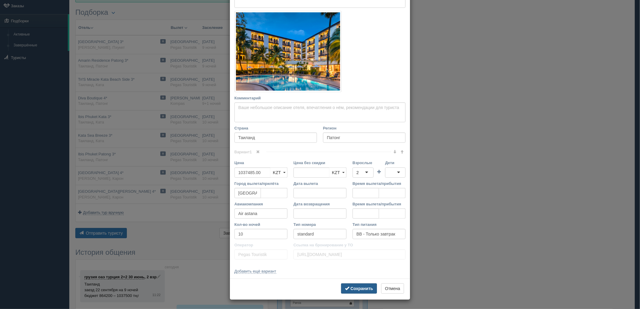
click at [357, 288] on b "Сохранить" at bounding box center [361, 288] width 23 height 5
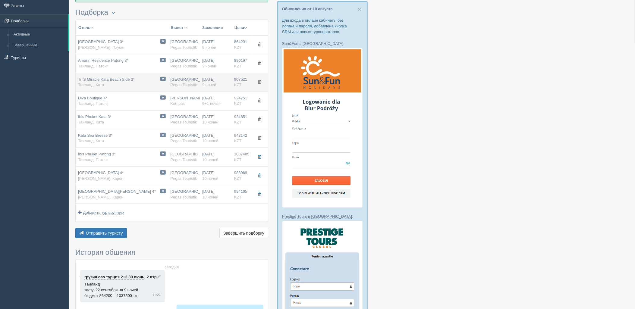
click at [179, 83] on span "Pegas Touristik" at bounding box center [183, 85] width 27 height 5
type input "Tri'S Miracle Kata Beach Side 3*"
type input "https://tophotels.ru/hotel/al333620"
type input "Ката"
type input "907521.00"
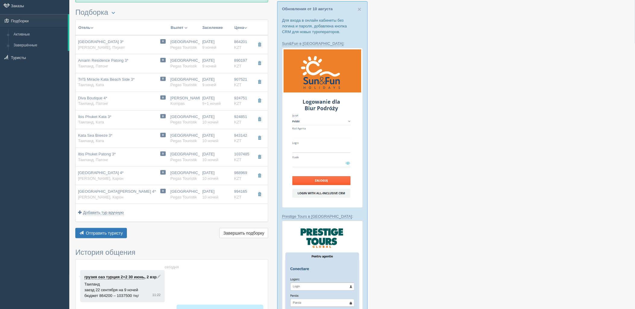
type input "9"
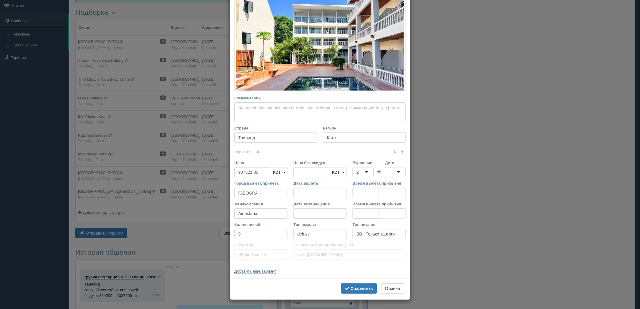
drag, startPoint x: 238, startPoint y: 236, endPoint x: 217, endPoint y: 235, distance: 21.1
click at [217, 235] on div "× Редактировать тур Название отеля Tri'S Miracle Kata Beach Side 3* Ссылка на о…" at bounding box center [320, 154] width 640 height 309
click at [362, 288] on b "Сохранить" at bounding box center [361, 288] width 23 height 5
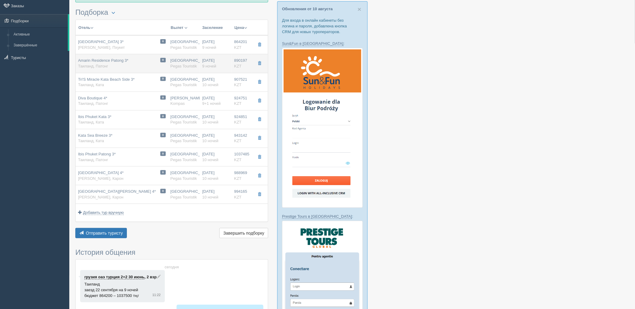
click at [156, 56] on td "0 Amarin Residence Patong 3* Таиланд, Патонг" at bounding box center [122, 63] width 92 height 19
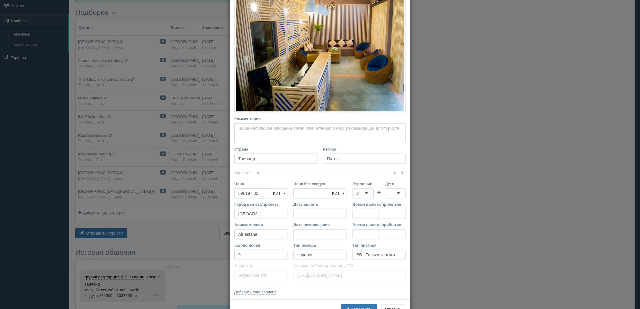
scroll to position [100, 0]
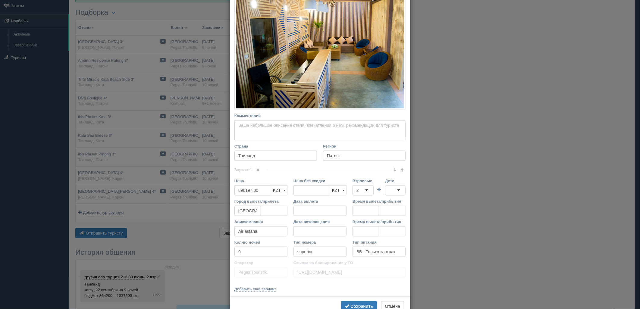
drag, startPoint x: 231, startPoint y: 251, endPoint x: 213, endPoint y: 251, distance: 18.1
click at [213, 251] on div "× Редактировать тур Название отеля Amarin Residence Patong 3* Ссылка на отель д…" at bounding box center [320, 154] width 640 height 309
click at [351, 305] on b "Сохранить" at bounding box center [361, 306] width 23 height 5
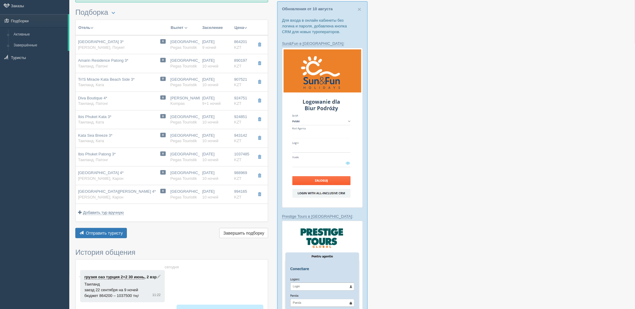
click at [169, 44] on td "Астана Pegas Touristik" at bounding box center [184, 44] width 32 height 19
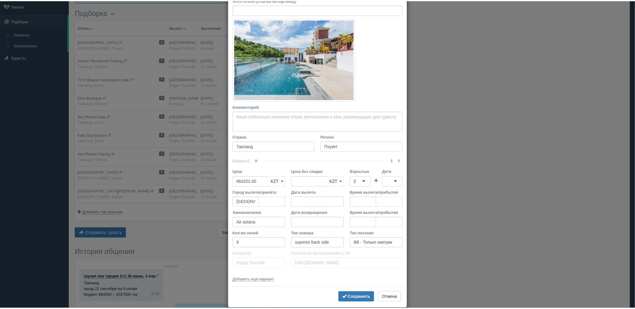
scroll to position [84, 0]
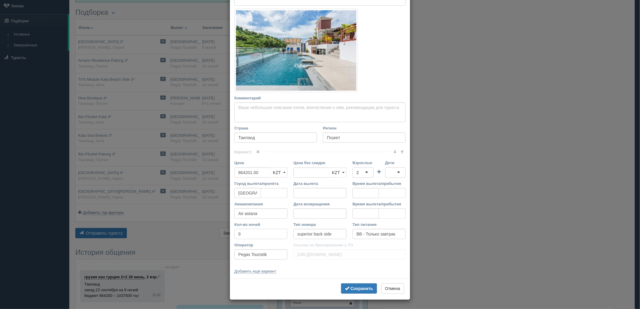
drag, startPoint x: 250, startPoint y: 239, endPoint x: 239, endPoint y: 253, distance: 18.2
click at [202, 239] on div "× Редактировать тур Название отеля Kata Beach Studio Apartment 3* Ссылка на оте…" at bounding box center [320, 154] width 640 height 309
click at [366, 289] on b "Сохранить" at bounding box center [361, 288] width 23 height 5
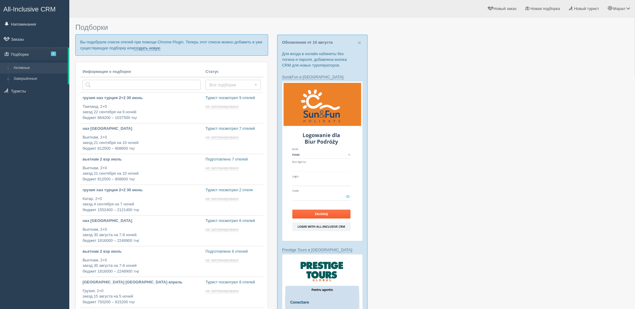
drag, startPoint x: 158, startPoint y: 48, endPoint x: 161, endPoint y: 62, distance: 15.3
click at [158, 48] on link "создать новую" at bounding box center [147, 48] width 27 height 5
type input "[DATE] 12:20"
type input "[DATE] 12:15"
type input "[DATE] 11:50"
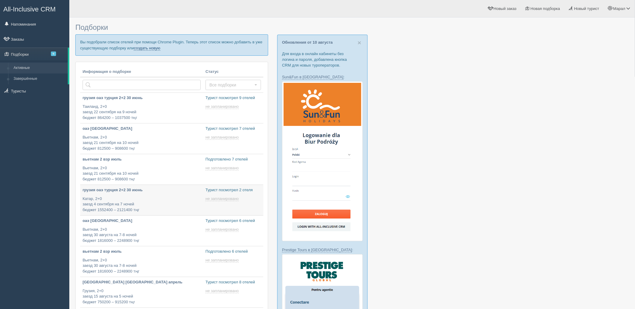
scroll to position [20, 0]
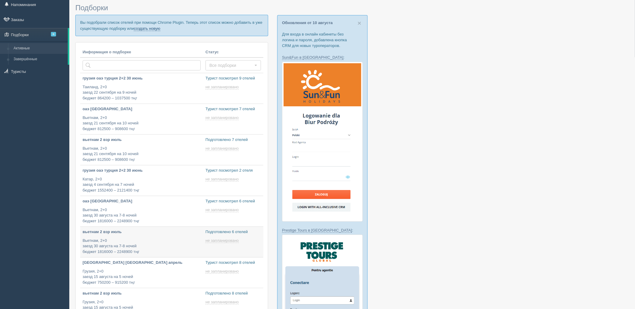
type input "[DATE] 11:45"
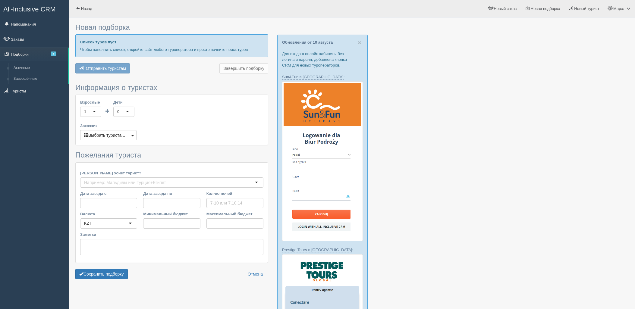
scroll to position [167, 0]
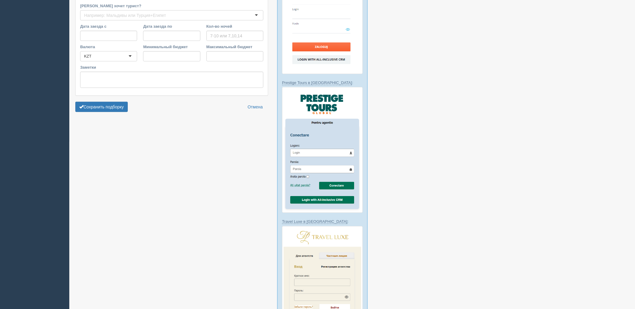
type input "6"
type input "504500"
type input "530500"
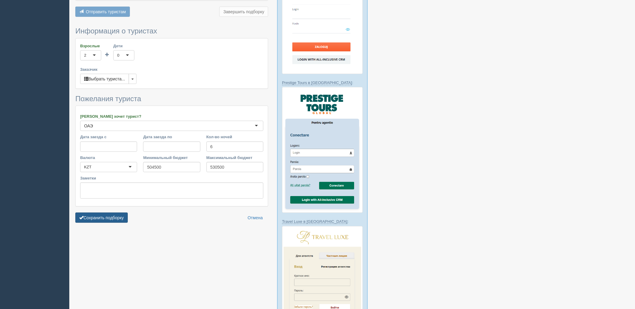
click at [114, 213] on button "Сохранить подборку" at bounding box center [101, 218] width 52 height 10
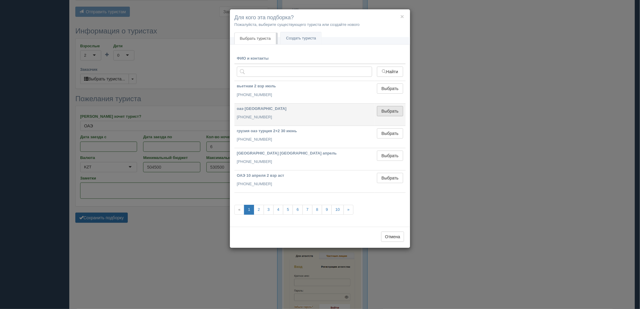
click at [395, 112] on button "Выбрать" at bounding box center [390, 111] width 26 height 10
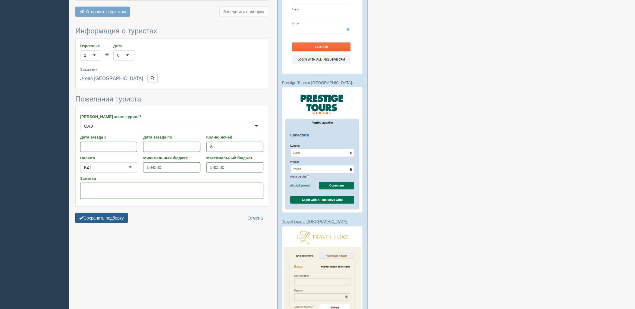
click at [110, 213] on button "Сохранить подборку" at bounding box center [101, 218] width 52 height 10
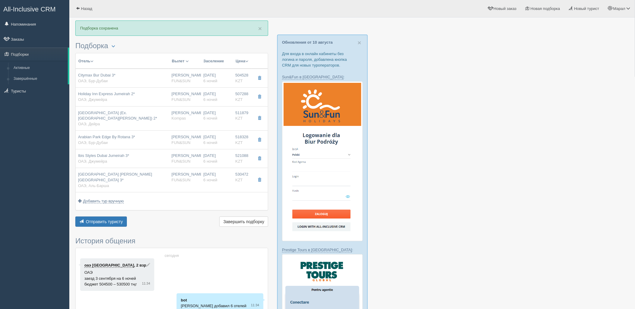
drag, startPoint x: 534, startPoint y: 139, endPoint x: 478, endPoint y: 131, distance: 56.6
click at [534, 139] on div at bounding box center [351, 290] width 553 height 540
click at [123, 217] on button "Отправить туристу Отправить" at bounding box center [100, 222] width 51 height 10
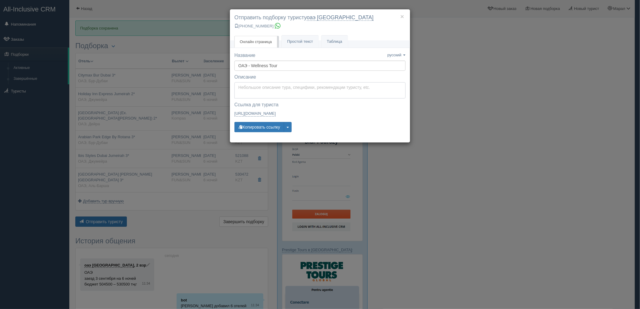
type textarea "Здравствуйте! Ниже представлены варианты туров для Вас. Для просмотра описания …"
click at [260, 86] on textarea "Здравствуйте! Ниже представлены варианты туров для Вас. Для просмотра описания …" at bounding box center [319, 90] width 171 height 16
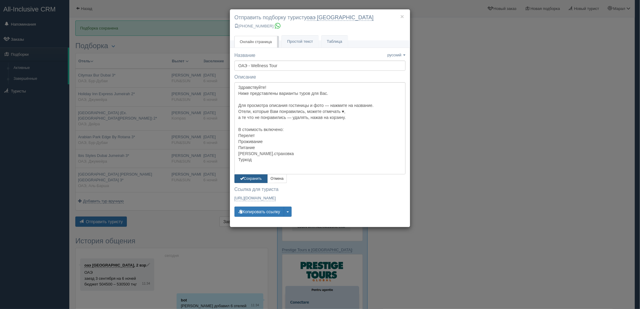
click at [251, 178] on button "Сохранить" at bounding box center [250, 178] width 33 height 9
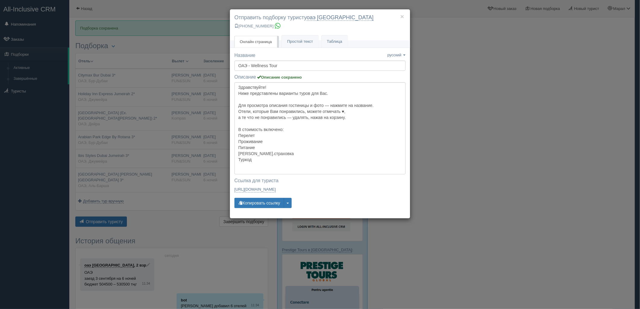
click at [540, 57] on div "× Отправить подборку туристу оаэ шымкент +7 778 536 9439 Онлайн страница Онлайн…" at bounding box center [320, 154] width 640 height 309
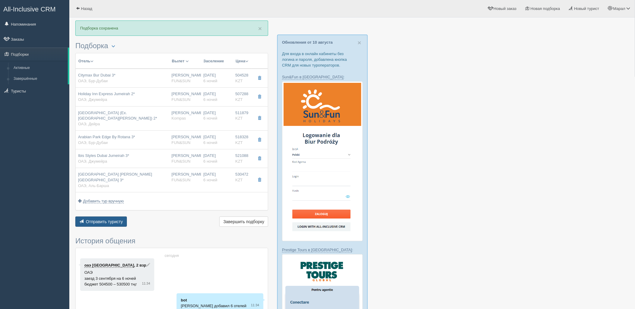
click at [118, 219] on span "Отправить туристу" at bounding box center [104, 221] width 37 height 5
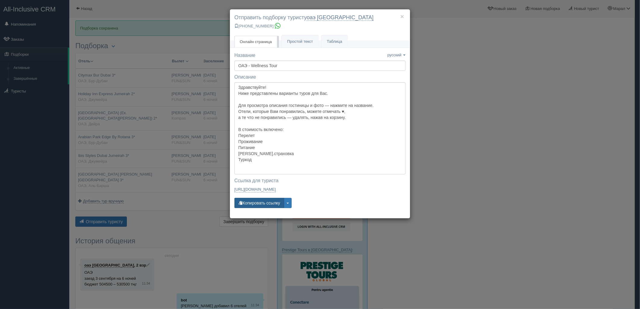
click at [268, 201] on button "Копировать ссылку" at bounding box center [259, 203] width 50 height 10
click at [267, 201] on button "Копировать ссылку" at bounding box center [259, 203] width 50 height 10
drag, startPoint x: 636, startPoint y: 83, endPoint x: 614, endPoint y: 77, distance: 22.8
click at [629, 81] on div "× Отправить подборку туристу оаэ шымкент +7 778 536 9439 Онлайн страница Онлайн…" at bounding box center [320, 154] width 640 height 309
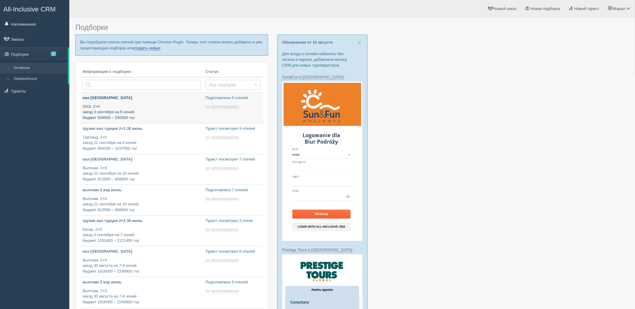
drag, startPoint x: 156, startPoint y: 47, endPoint x: 160, endPoint y: 98, distance: 51.1
click at [156, 47] on link "создать новую" at bounding box center [147, 48] width 27 height 5
type input "[DATE] 12:30"
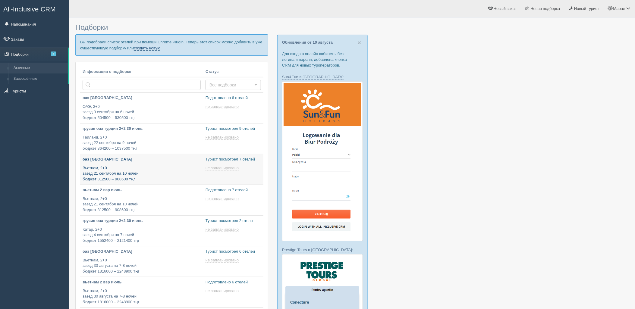
type input "[DATE] 12:15"
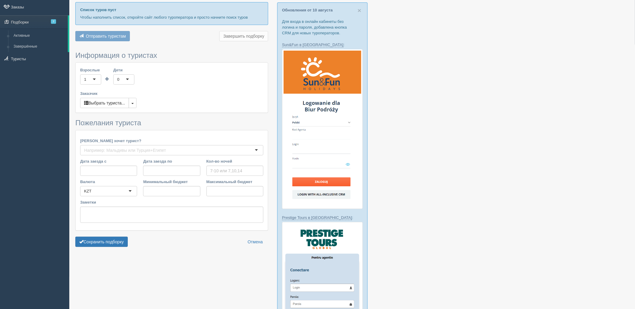
type input "6-7"
type input "1037100"
type input "1888400"
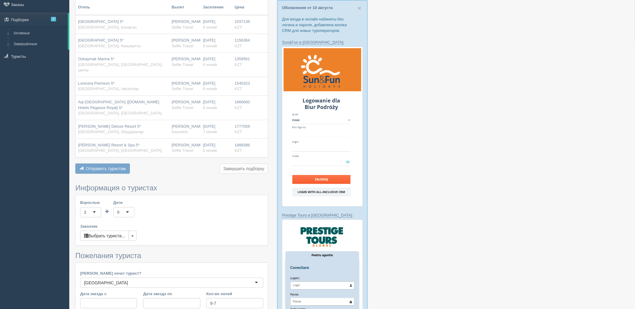
scroll to position [167, 0]
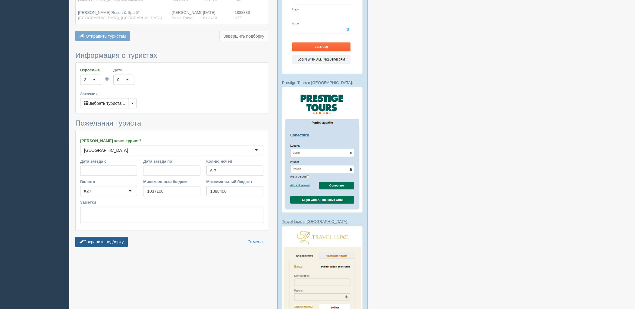
click at [116, 241] on button "Сохранить подборку" at bounding box center [101, 242] width 52 height 10
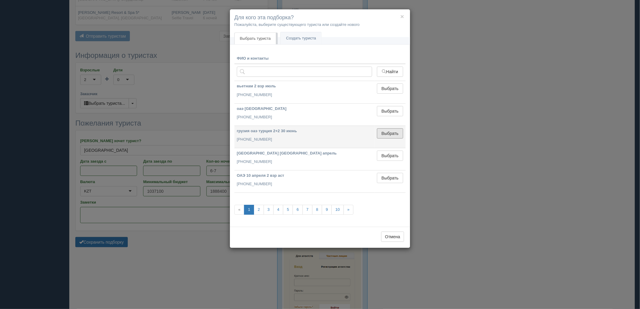
click at [388, 130] on button "Выбрать" at bounding box center [390, 133] width 26 height 10
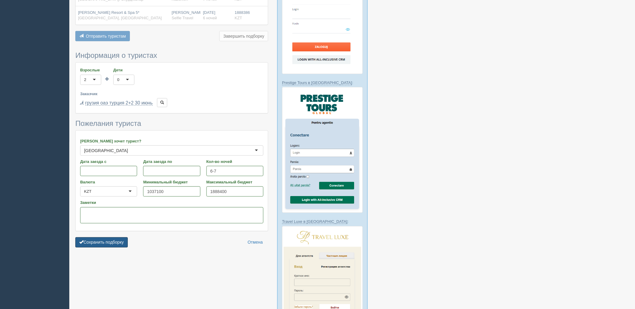
drag, startPoint x: 118, startPoint y: 234, endPoint x: 125, endPoint y: 264, distance: 30.5
click at [118, 237] on button "Сохранить подборку" at bounding box center [101, 242] width 52 height 10
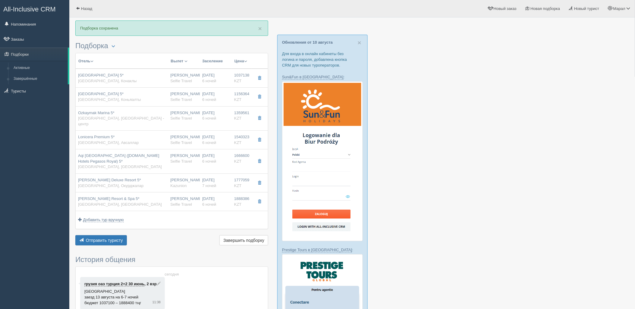
drag, startPoint x: 566, startPoint y: 121, endPoint x: 467, endPoint y: 80, distance: 106.3
click at [566, 121] on div at bounding box center [351, 290] width 553 height 540
click at [107, 238] on span "Отправить туристу" at bounding box center [104, 240] width 37 height 5
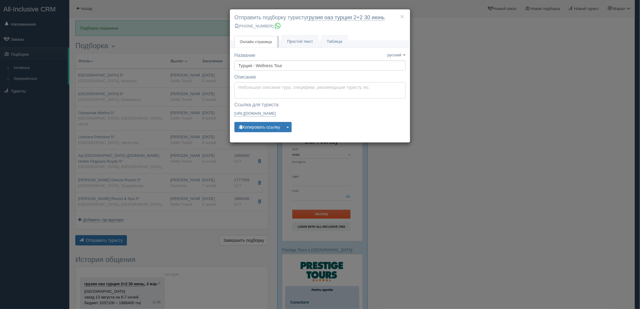
type textarea "Здравствуйте! Ниже представлены варианты туров для Вас. Для просмотра описания …"
drag, startPoint x: 262, startPoint y: 90, endPoint x: 261, endPoint y: 94, distance: 3.8
click at [262, 91] on textarea "Здравствуйте! Ниже представлены варианты туров для Вас. Для просмотра описания …" at bounding box center [319, 90] width 171 height 16
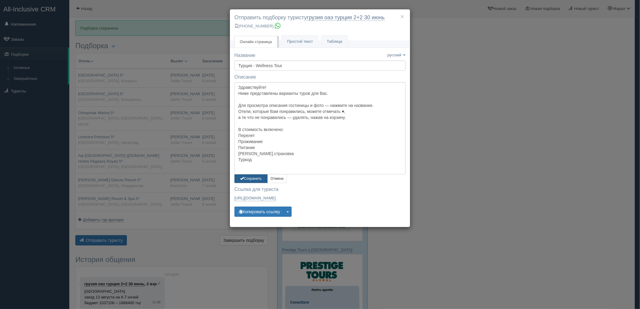
click at [254, 179] on button "Сохранить" at bounding box center [250, 178] width 33 height 9
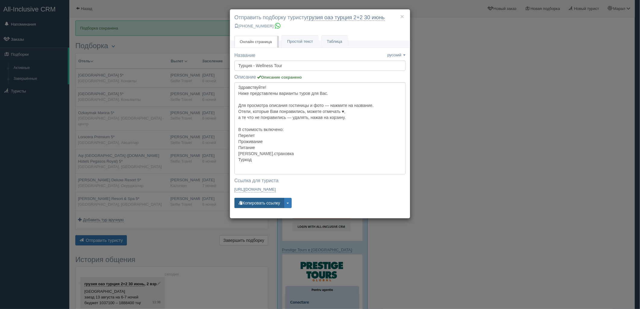
click at [263, 201] on button "Копировать ссылку" at bounding box center [259, 203] width 50 height 10
